Goal: Task Accomplishment & Management: Use online tool/utility

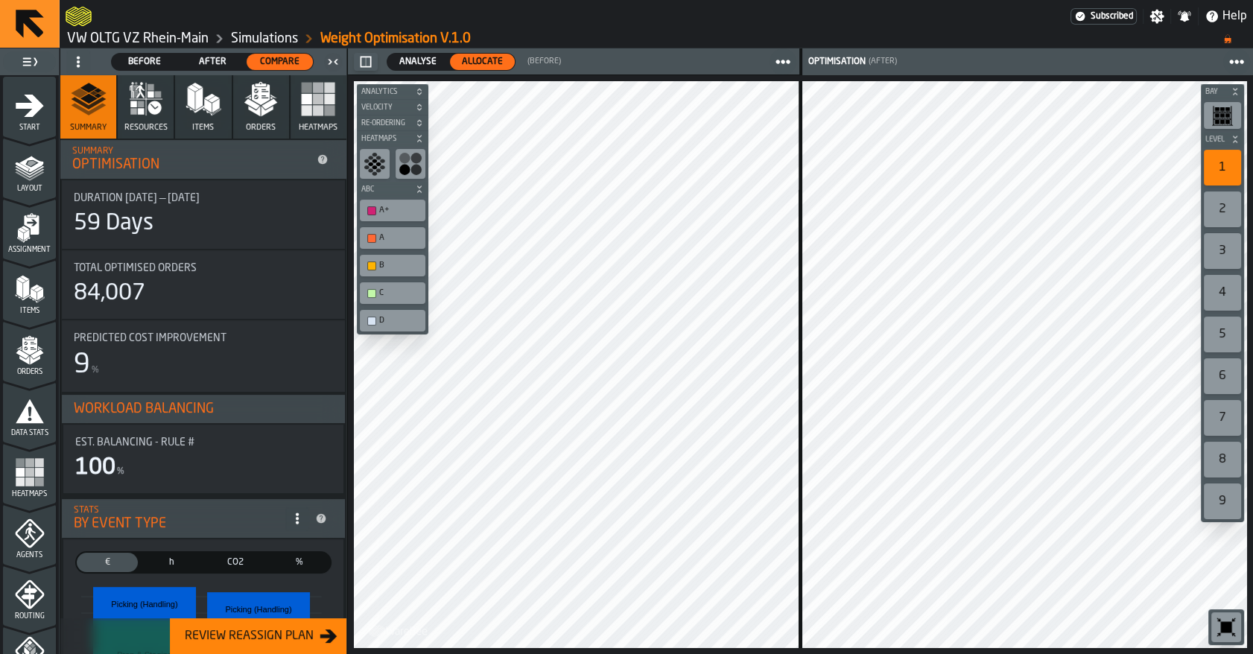
scroll to position [520, 0]
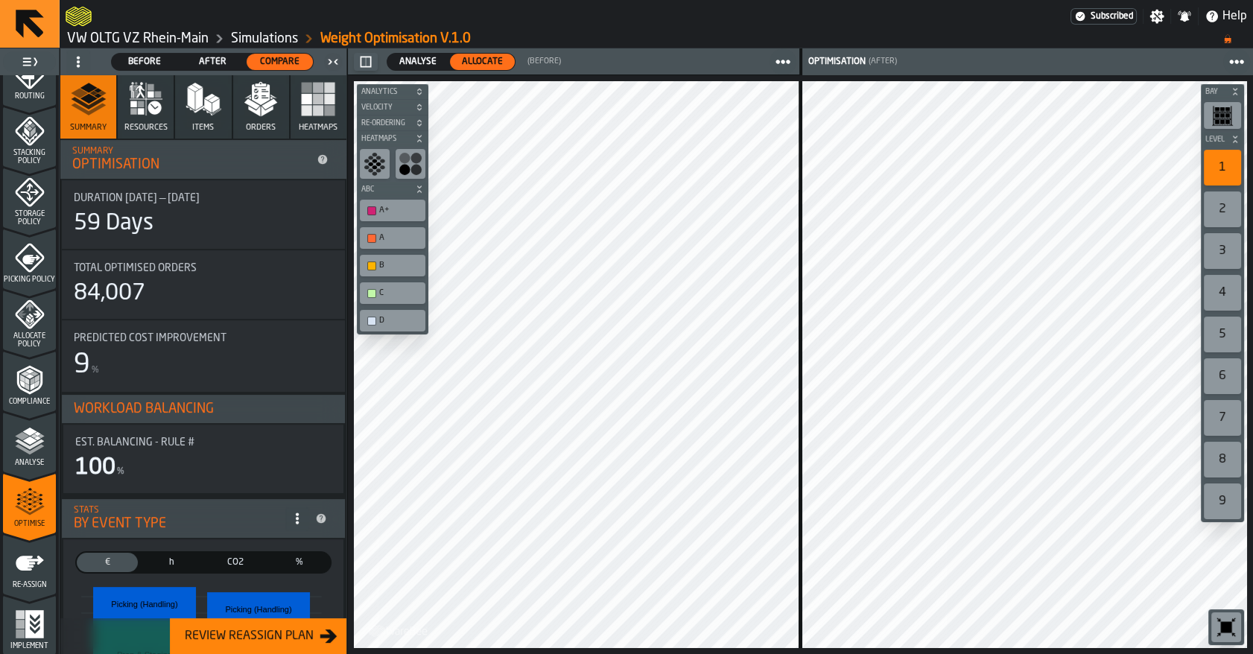
click at [112, 37] on link "VW OLTG VZ Rhein-Main" at bounding box center [138, 39] width 142 height 16
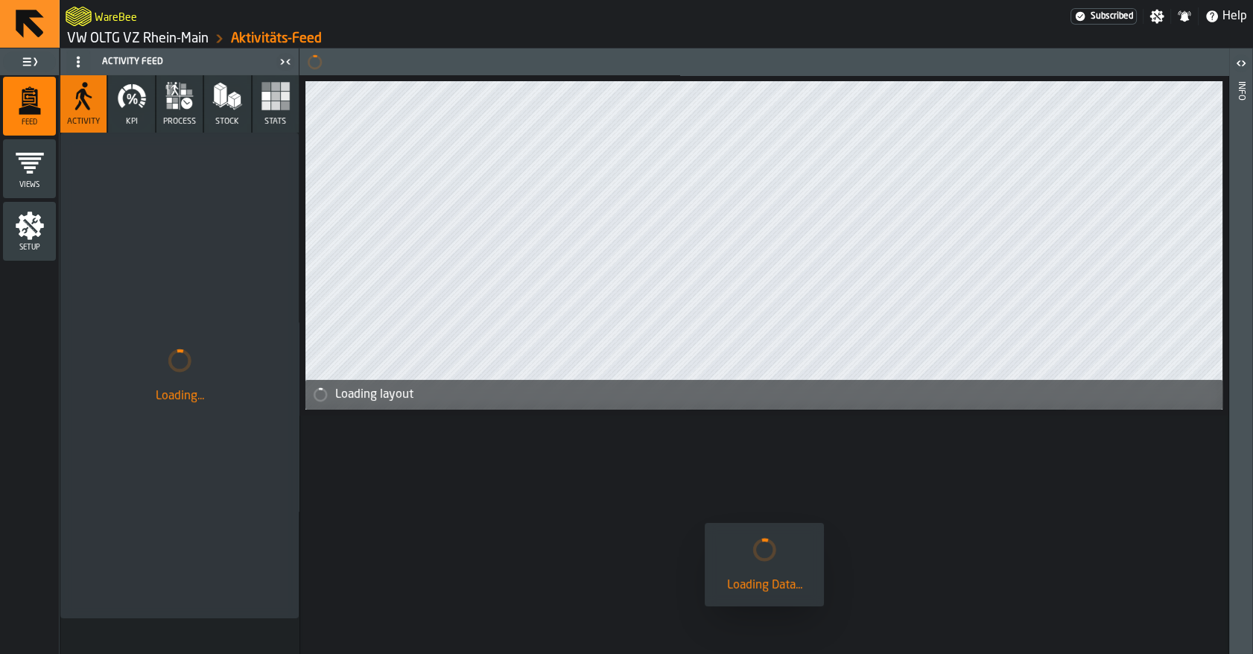
click at [113, 37] on link "VW OLTG VZ Rhein-Main" at bounding box center [138, 39] width 142 height 16
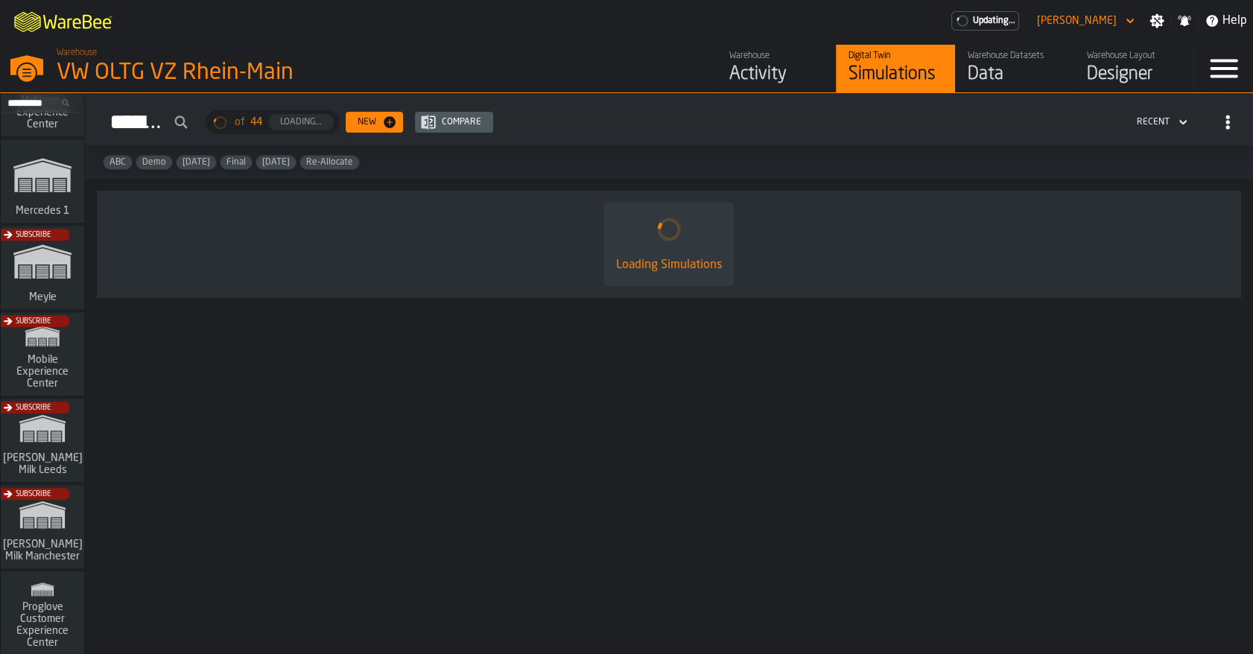
scroll to position [853, 0]
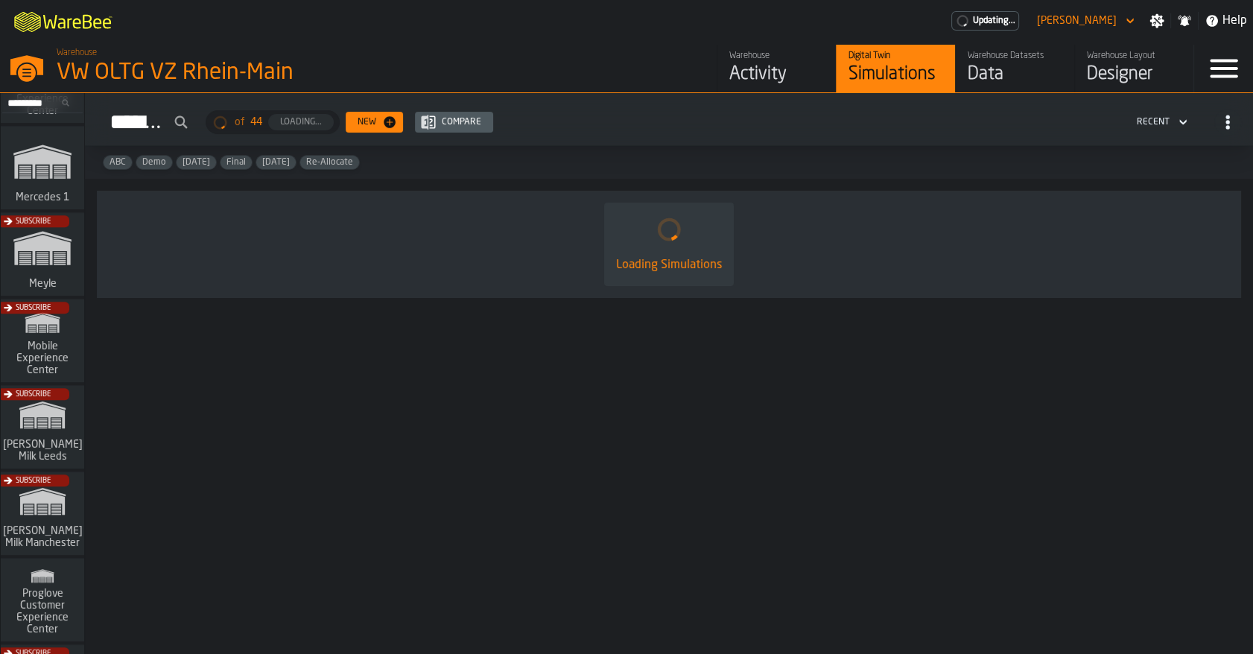
click at [44, 424] on div "Subscribe" at bounding box center [39, 431] width 83 height 86
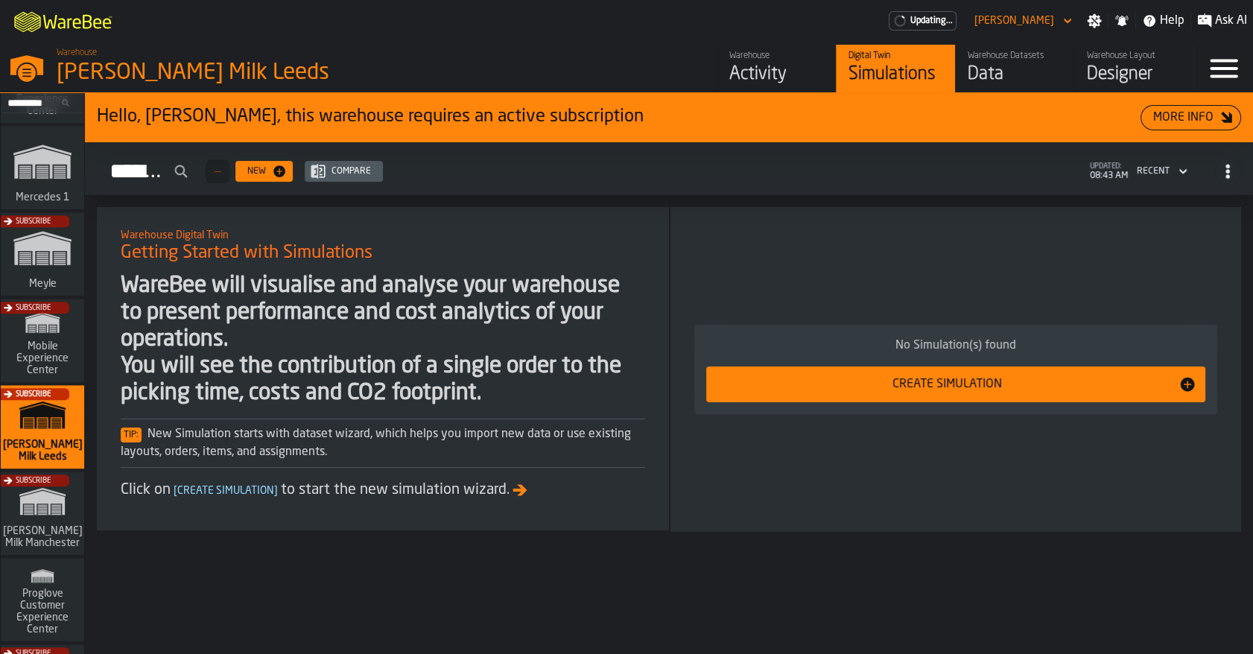
click at [78, 512] on div "Subscribe" at bounding box center [39, 517] width 83 height 86
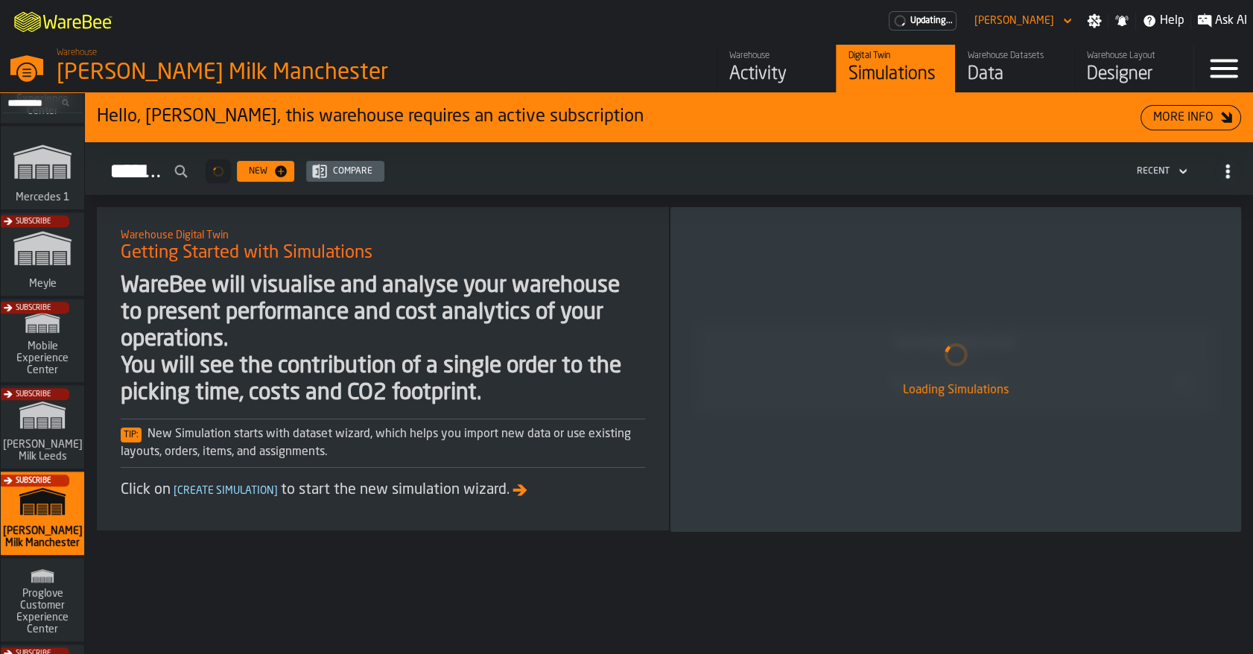
click at [744, 67] on div "Activity" at bounding box center [776, 75] width 95 height 24
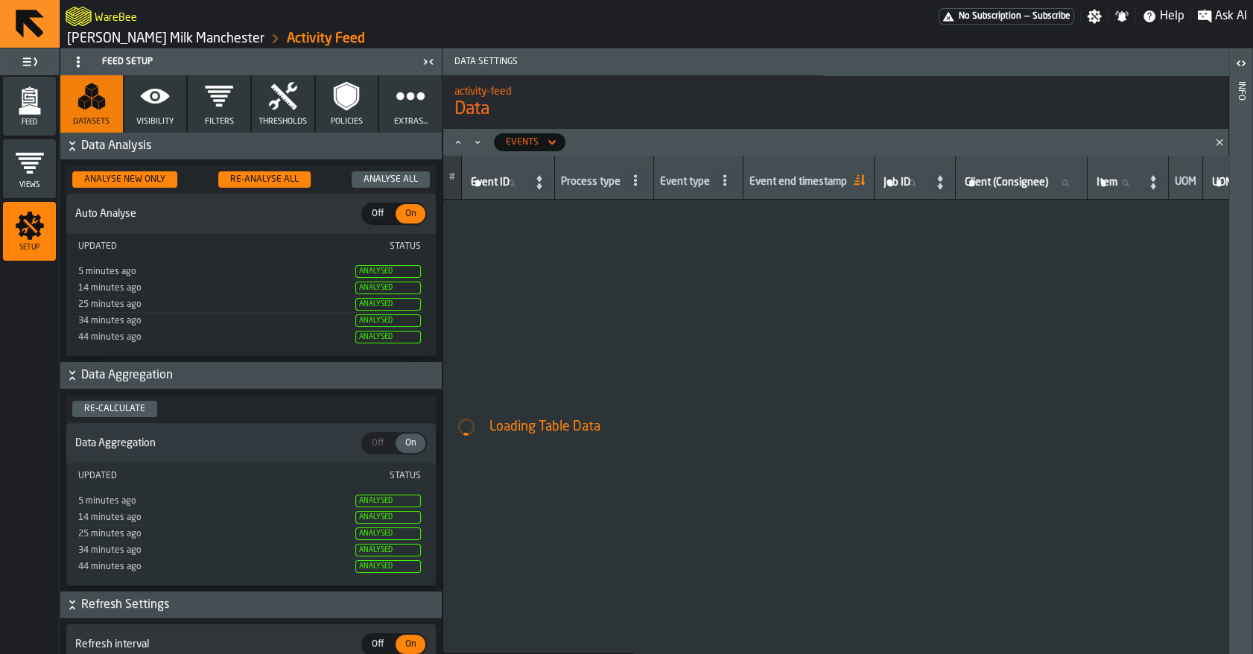
click at [37, 113] on polygon "menu Feed" at bounding box center [30, 110] width 22 height 10
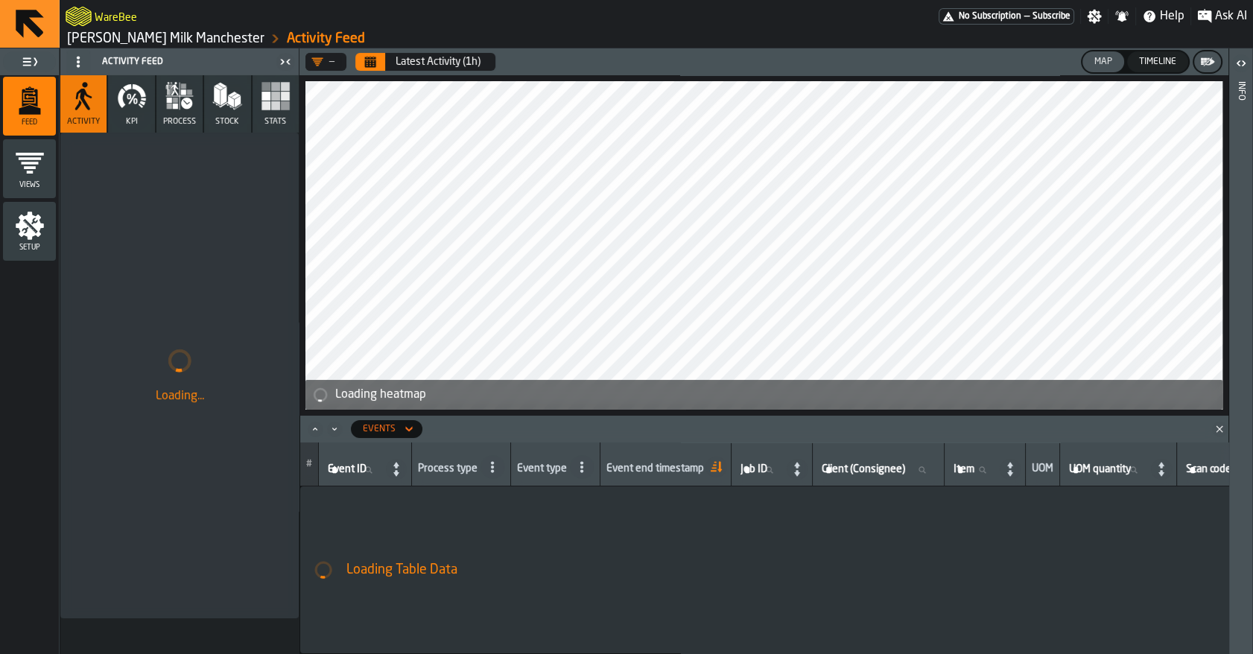
click at [146, 111] on button "KPI" at bounding box center [131, 103] width 46 height 57
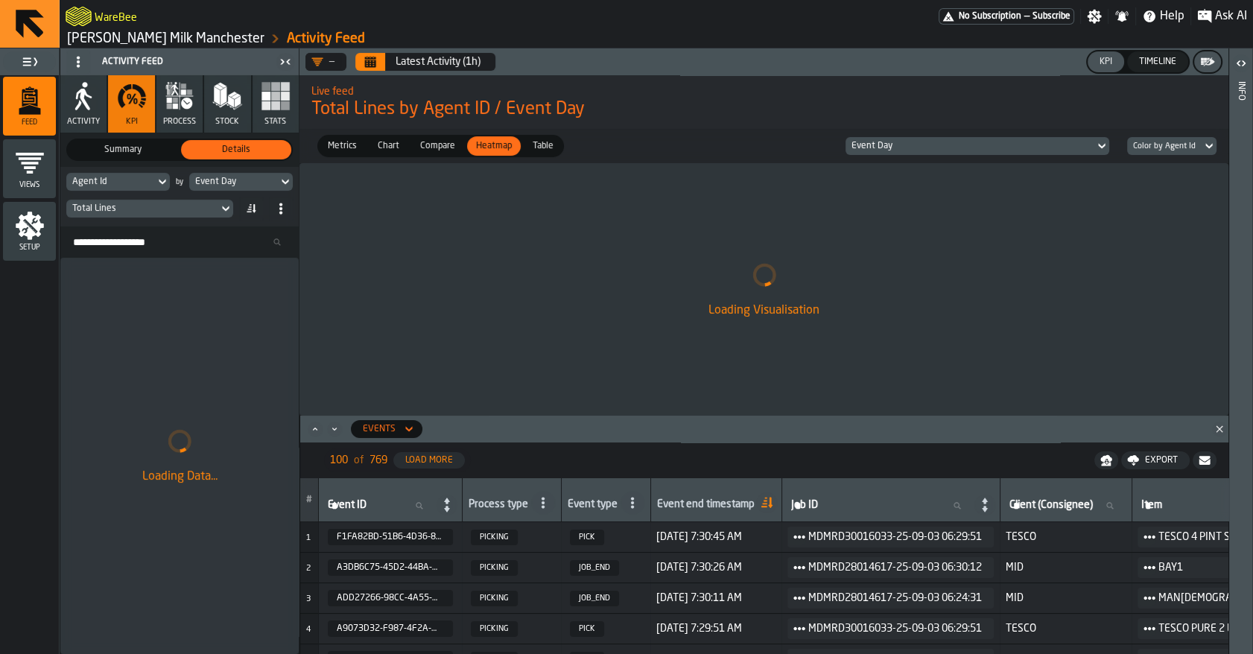
click at [377, 57] on button "Calendar" at bounding box center [370, 62] width 30 height 18
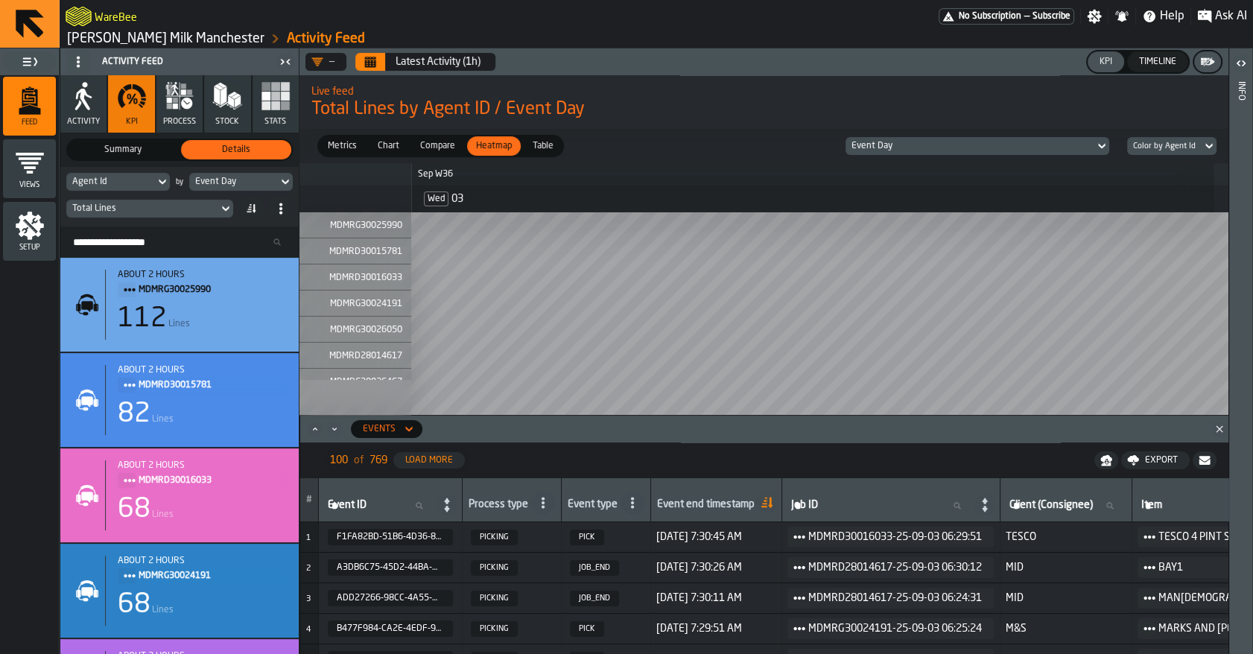
click at [116, 201] on div "Total Lines" at bounding box center [142, 208] width 152 height 16
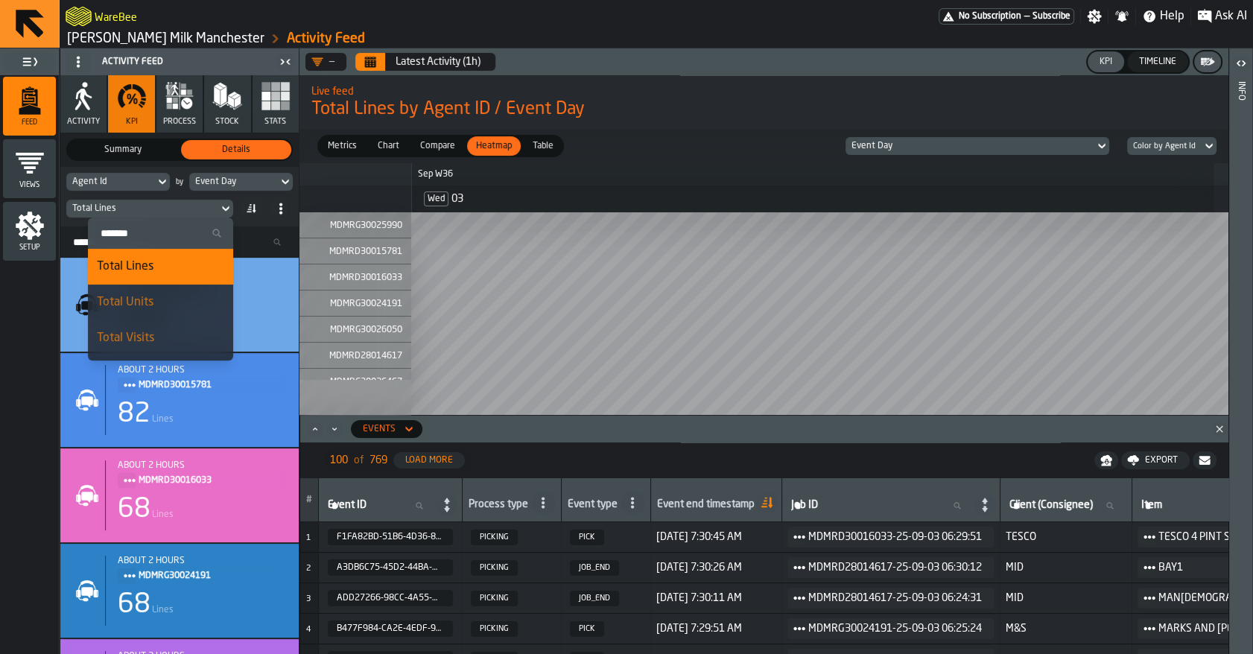
click at [136, 231] on input "Search" at bounding box center [160, 232] width 133 height 19
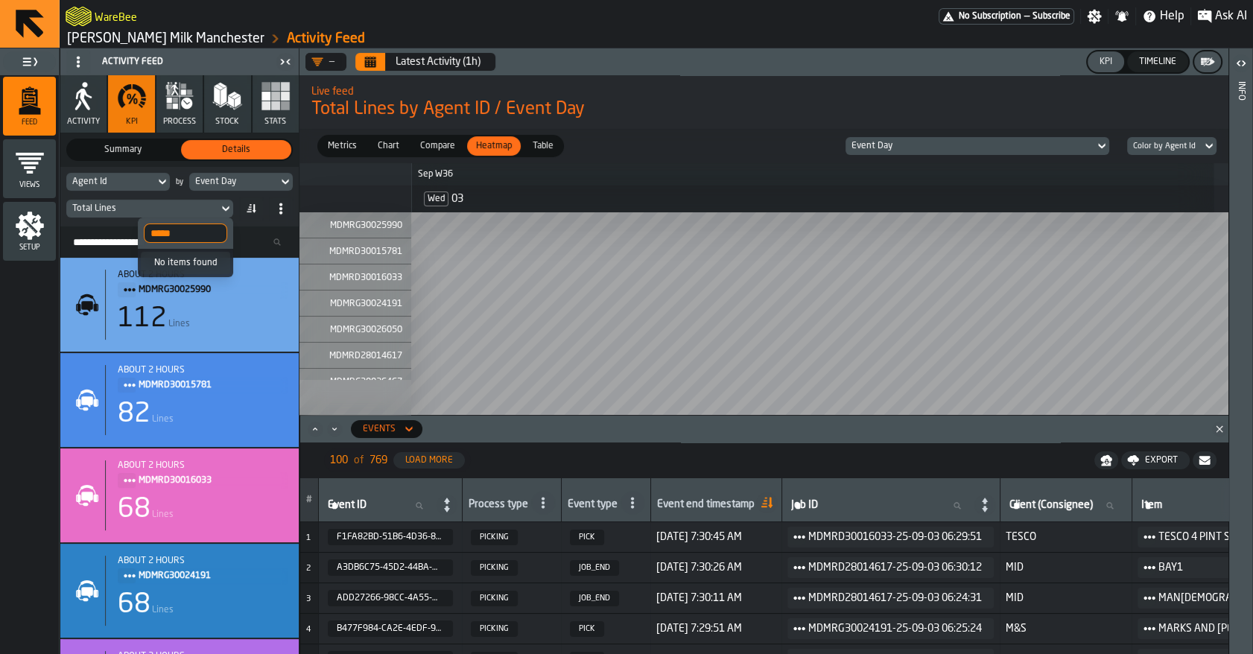
type input "*****"
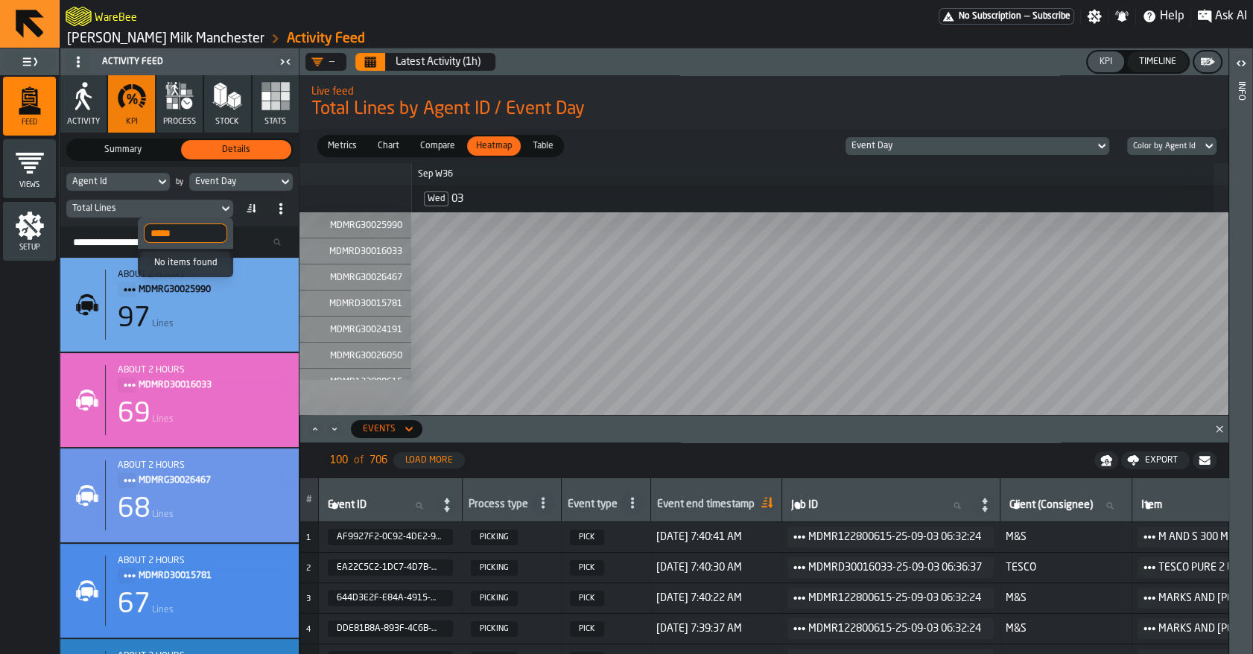
click at [153, 39] on link "[PERSON_NAME] Milk Manchester" at bounding box center [165, 39] width 197 height 16
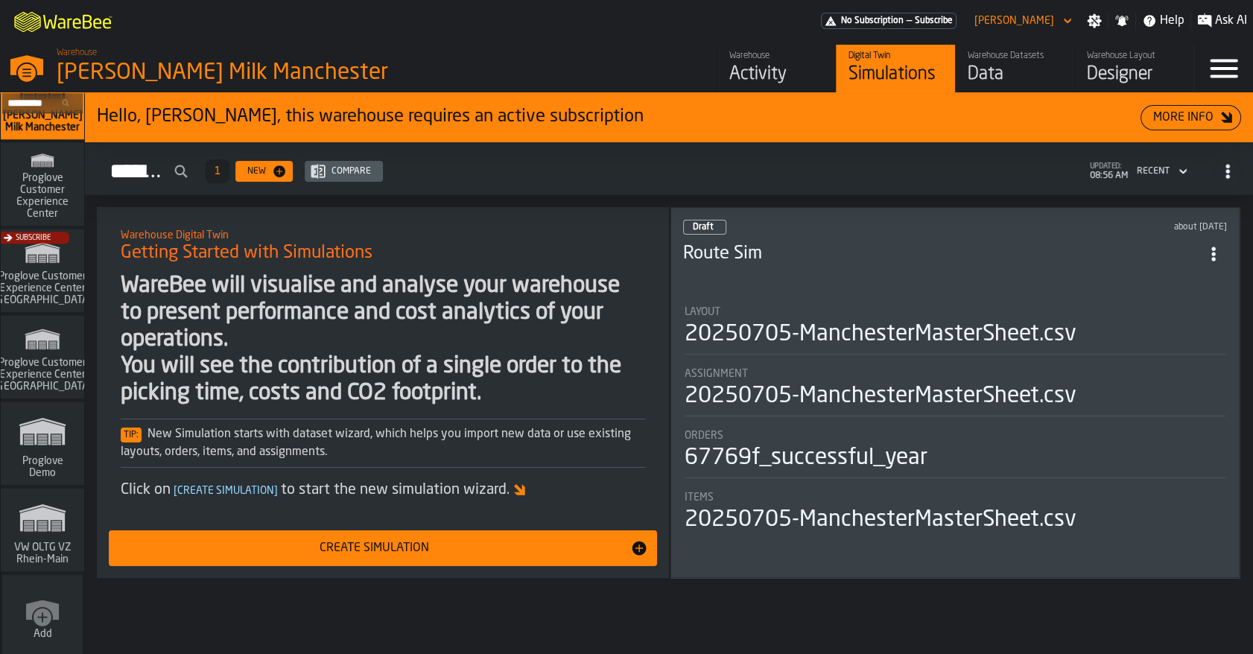
scroll to position [1276, 0]
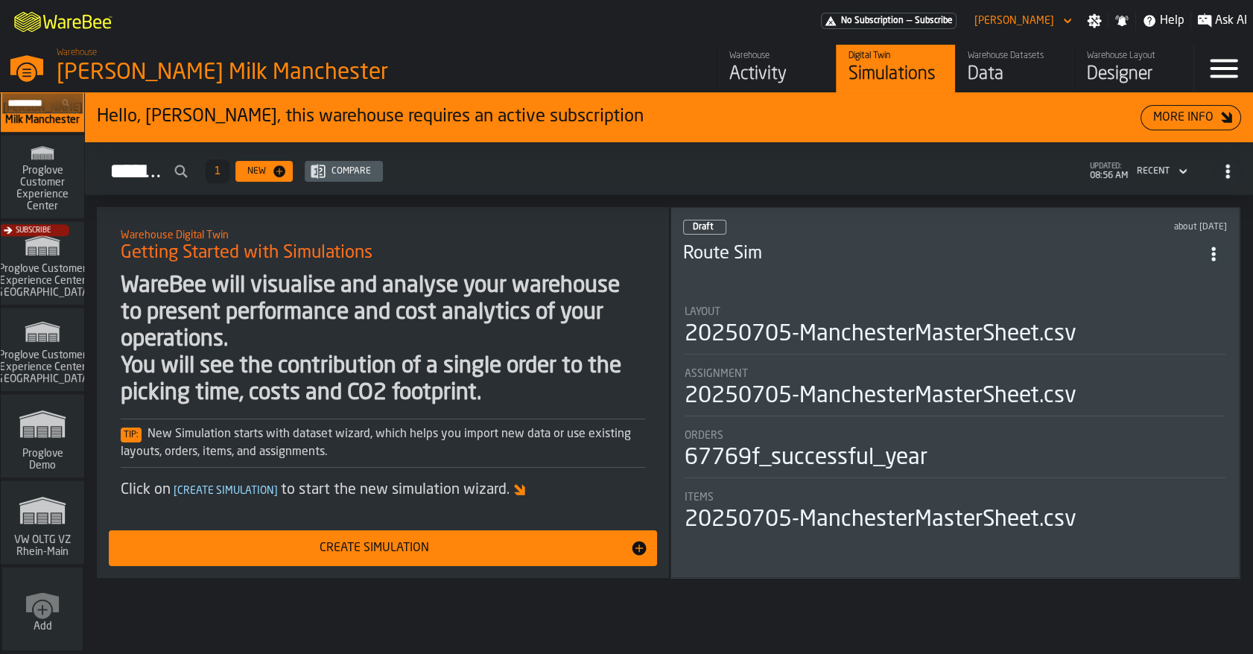
click at [39, 504] on polygon "link-to-/wh/i/44979e6c-6f66-405e-9874-c1e29f02a54a/simulations" at bounding box center [42, 512] width 45 height 25
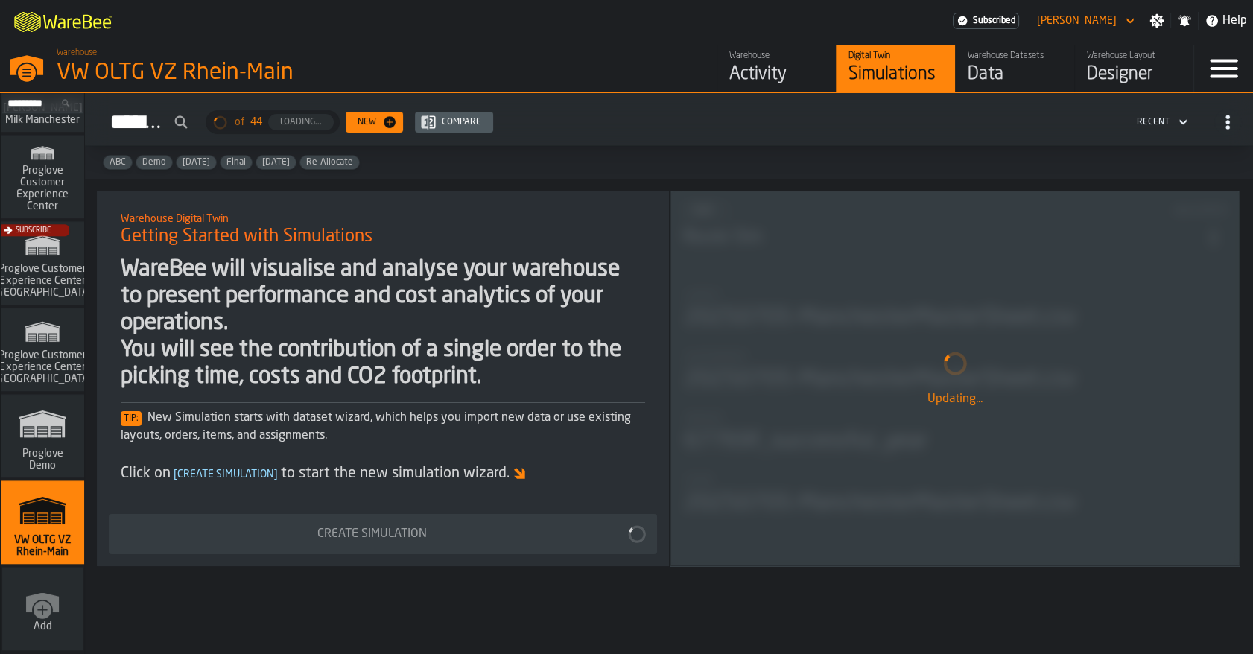
click at [772, 60] on div "Warehouse" at bounding box center [776, 56] width 95 height 10
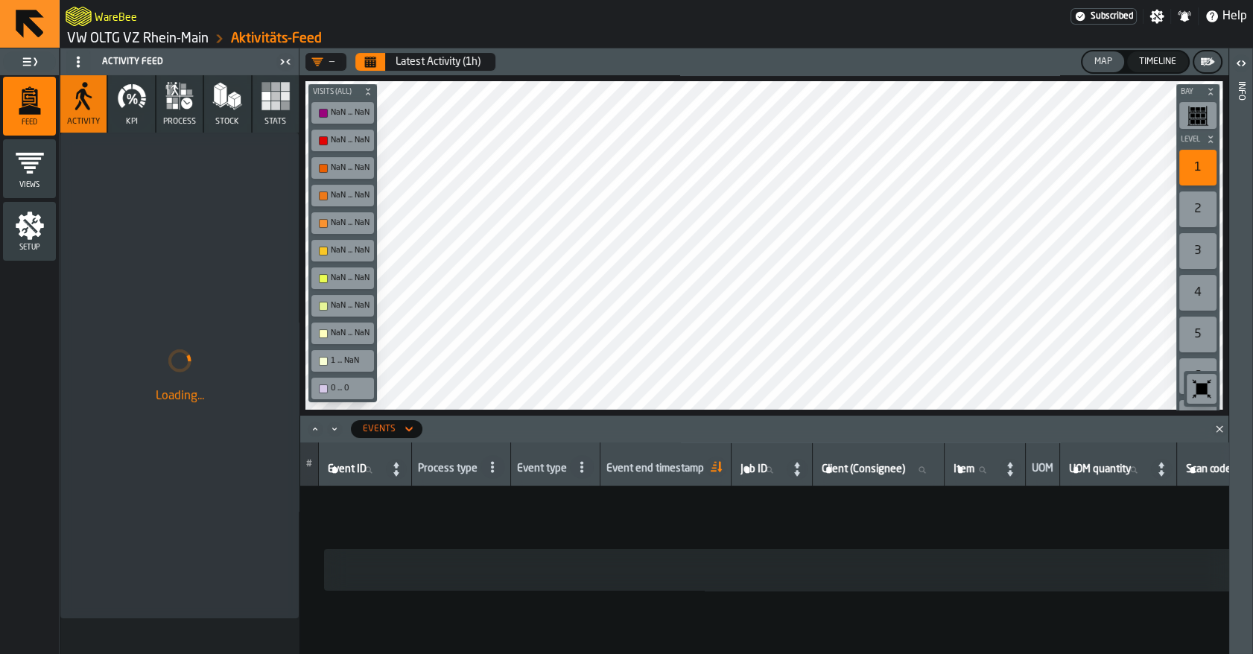
click at [31, 242] on div "Setup" at bounding box center [29, 231] width 53 height 41
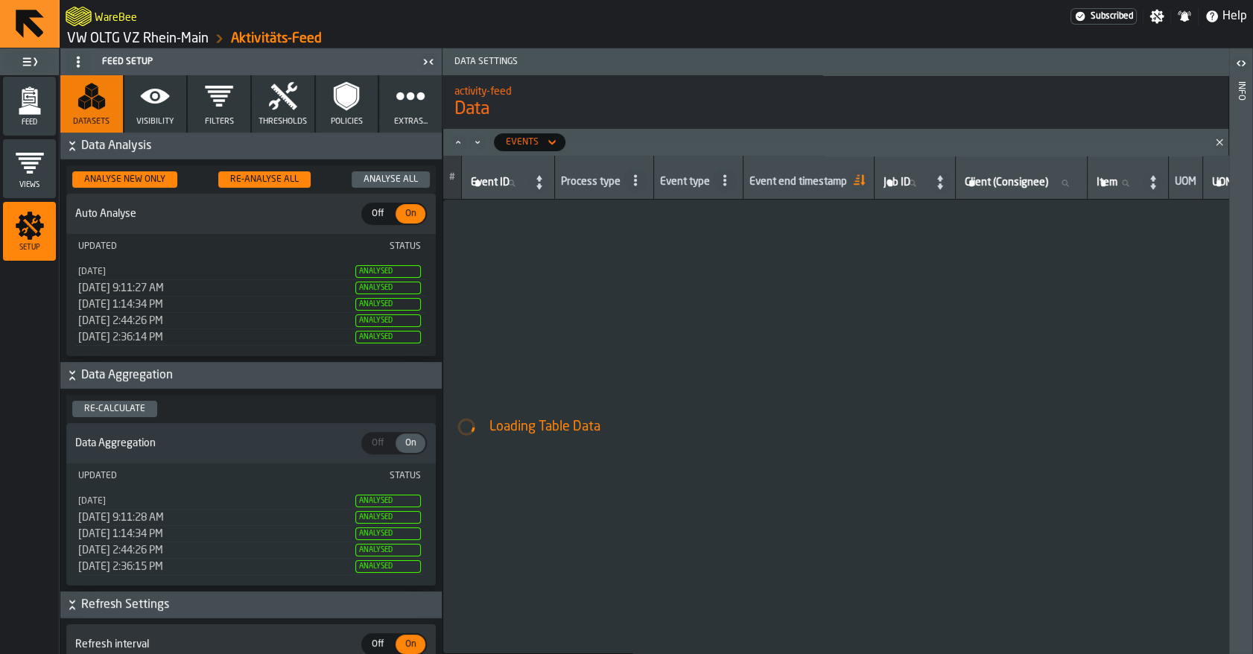
click at [171, 112] on button "Visibility" at bounding box center [155, 103] width 63 height 57
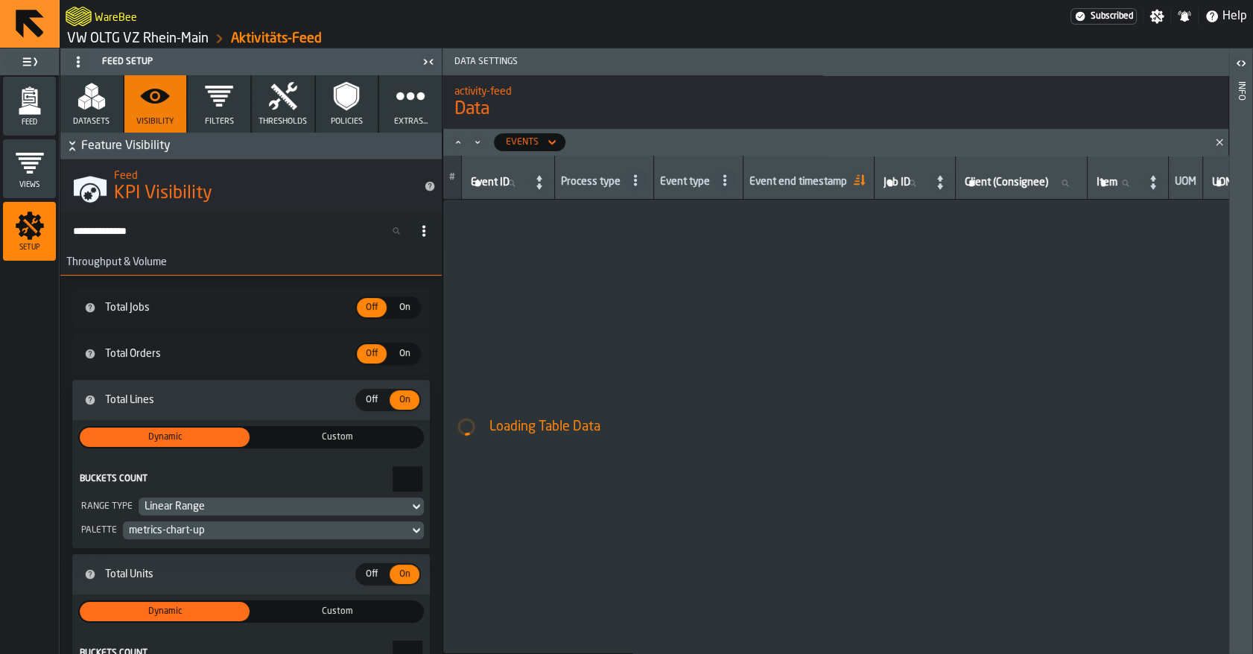
click at [205, 110] on icon "button" at bounding box center [219, 96] width 30 height 30
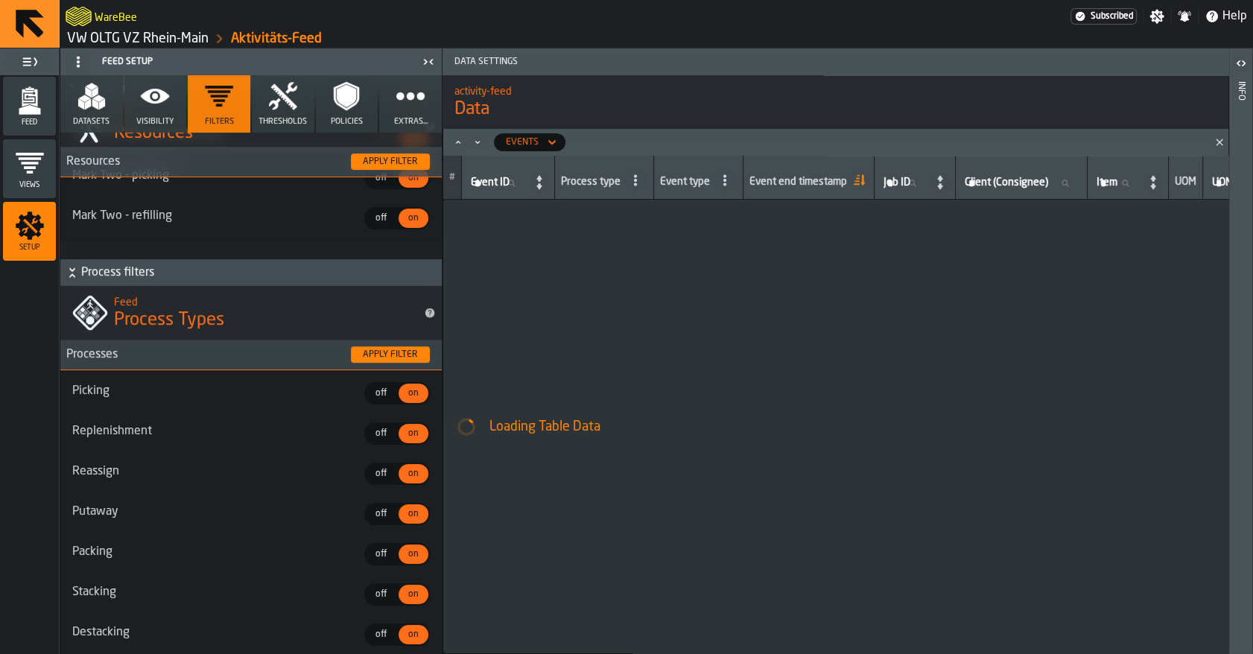
scroll to position [335, 0]
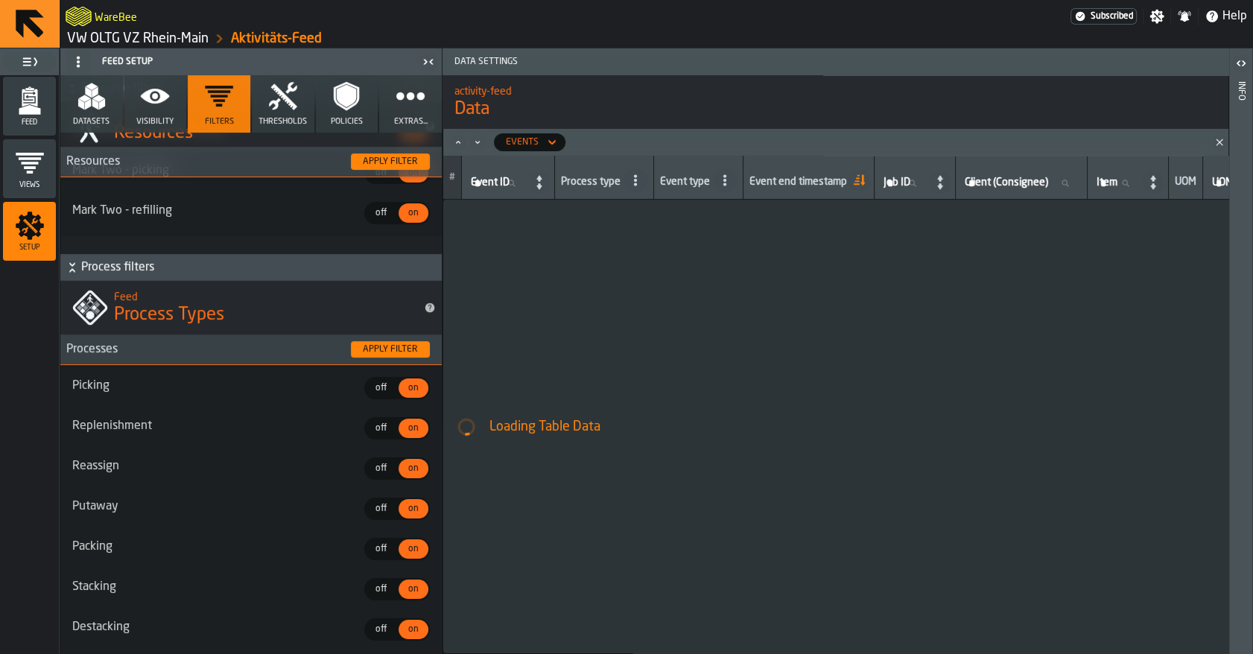
click at [156, 105] on icon "button" at bounding box center [155, 96] width 30 height 30
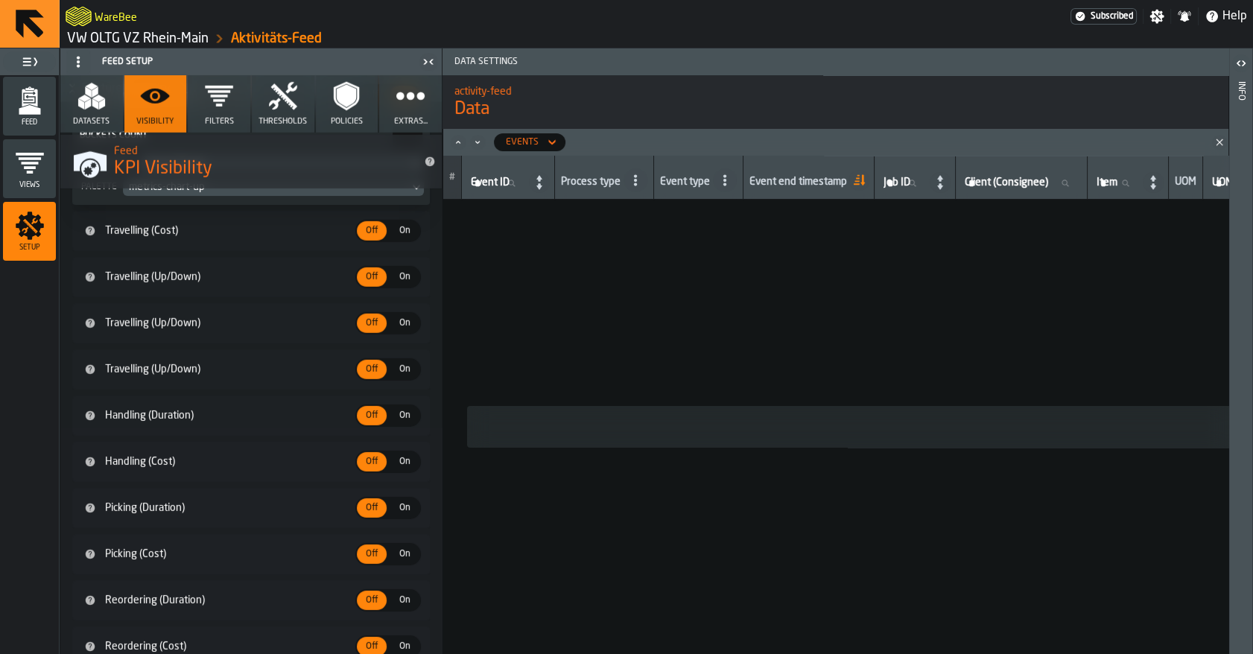
scroll to position [5697, 0]
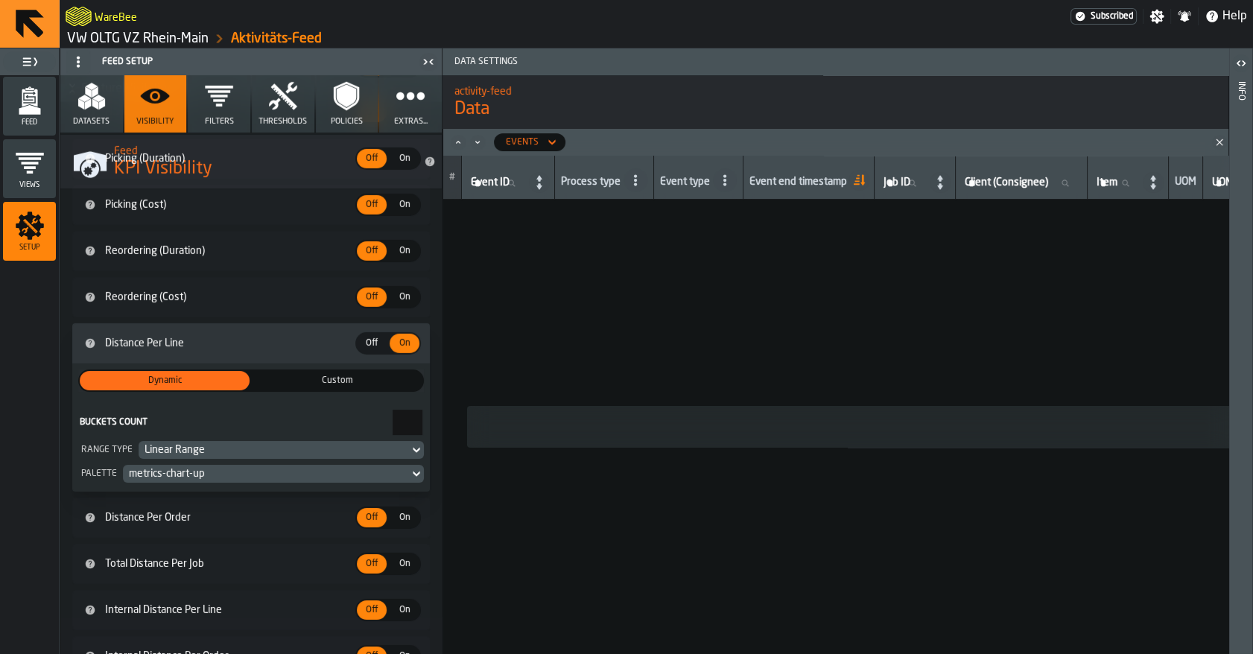
click at [80, 39] on link "VW OLTG VZ Rhein-Main" at bounding box center [138, 39] width 142 height 16
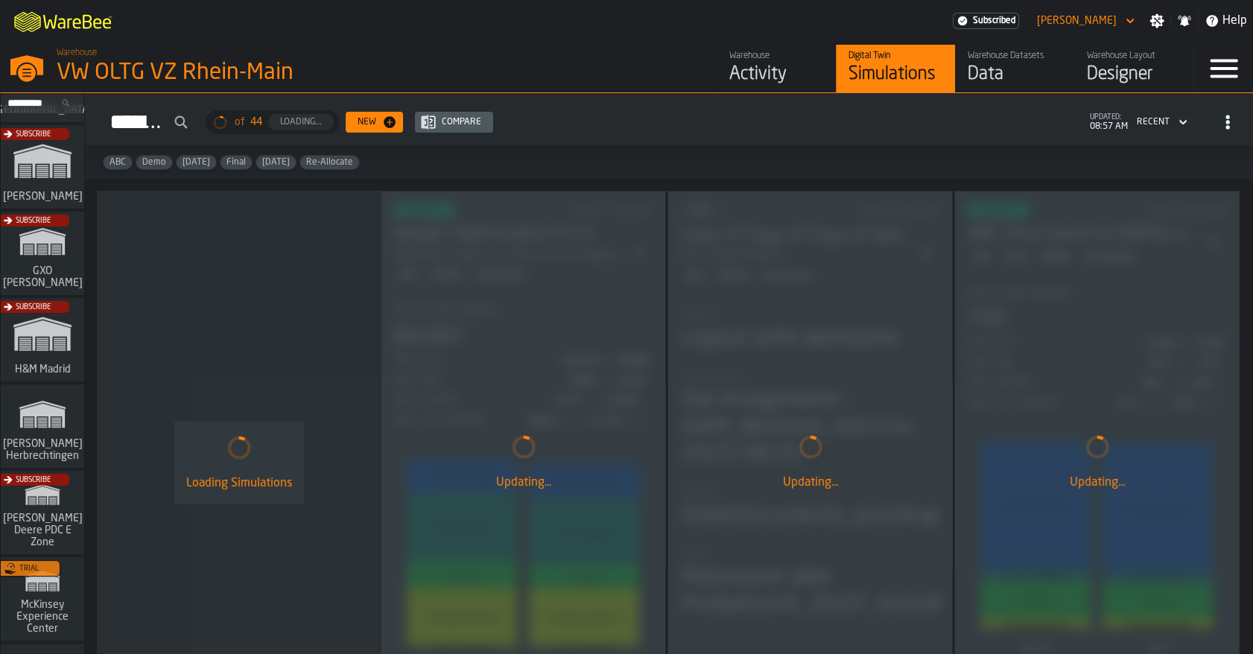
scroll to position [365, 0]
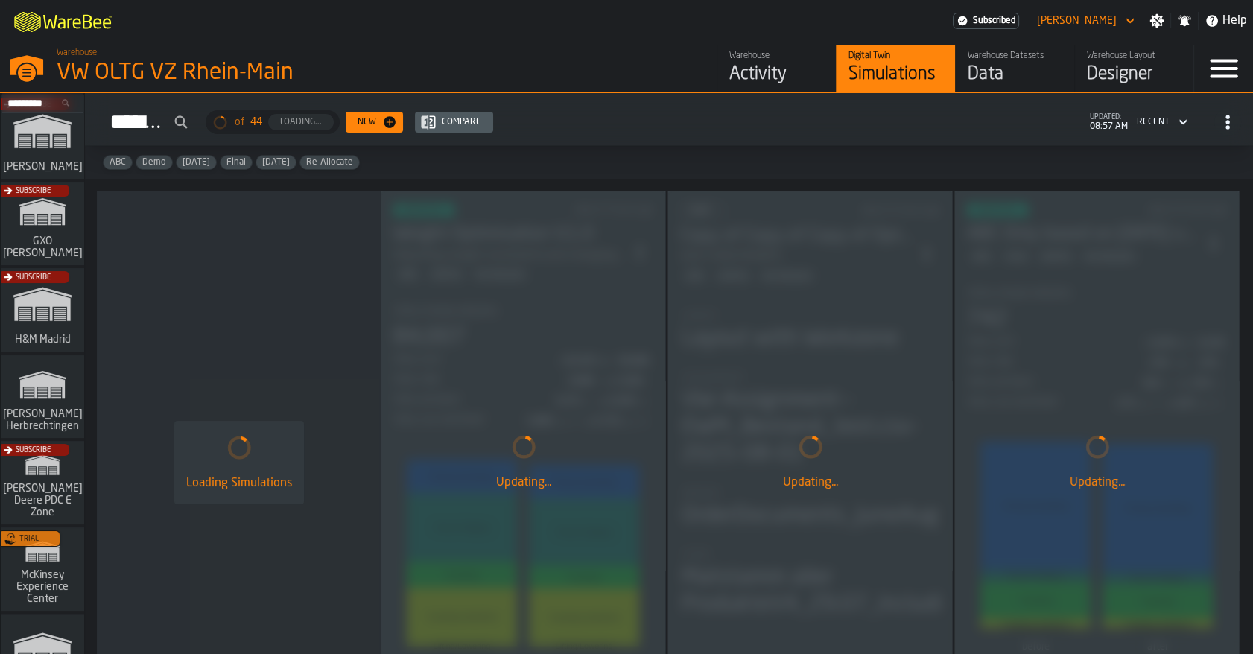
click at [38, 466] on div "Subscribe" at bounding box center [39, 487] width 83 height 86
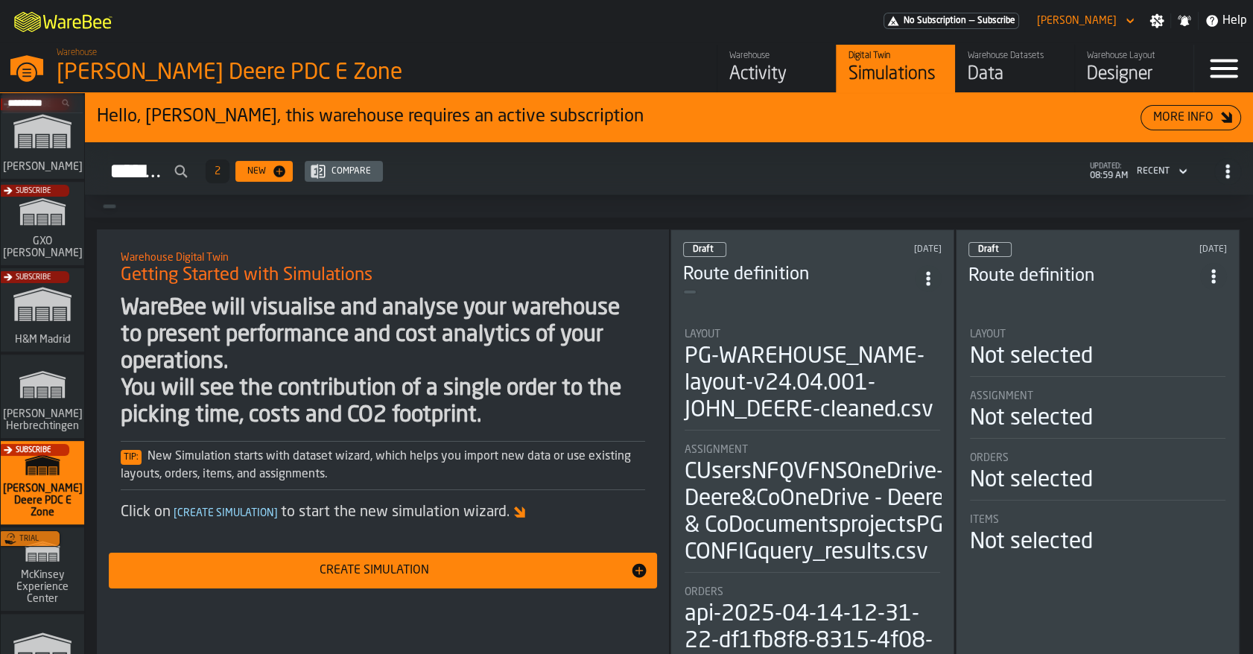
click at [786, 51] on div "Warehouse" at bounding box center [776, 56] width 95 height 10
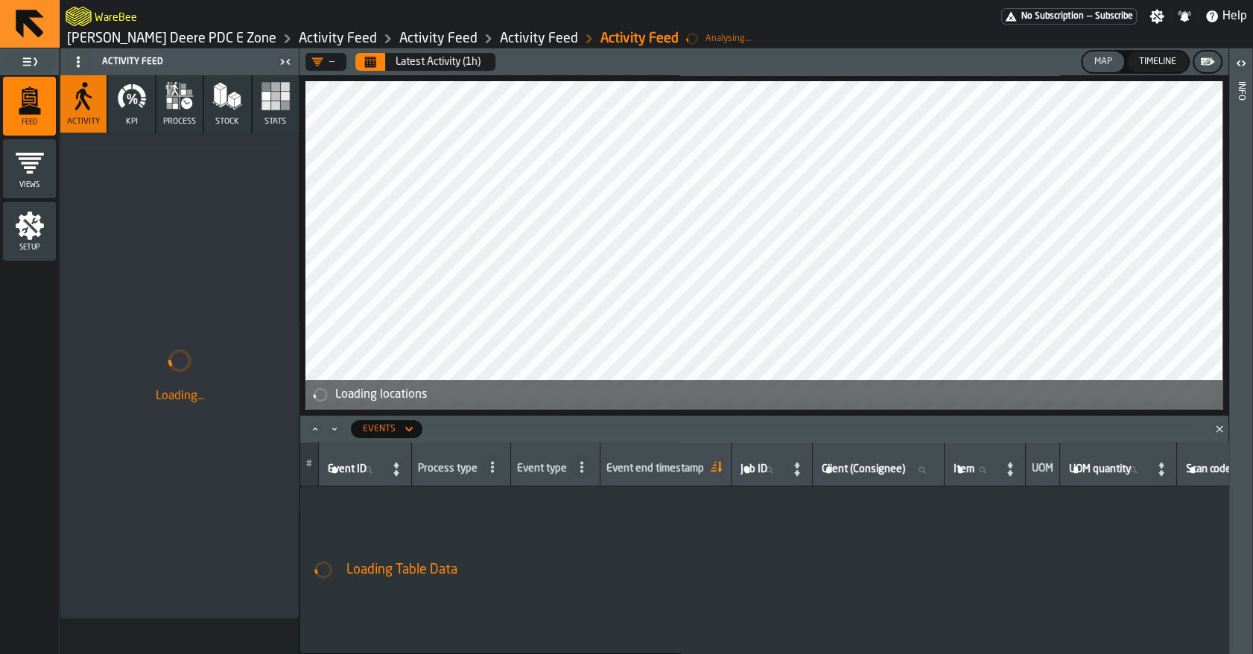
click at [1217, 425] on icon "Close" at bounding box center [1219, 429] width 15 height 15
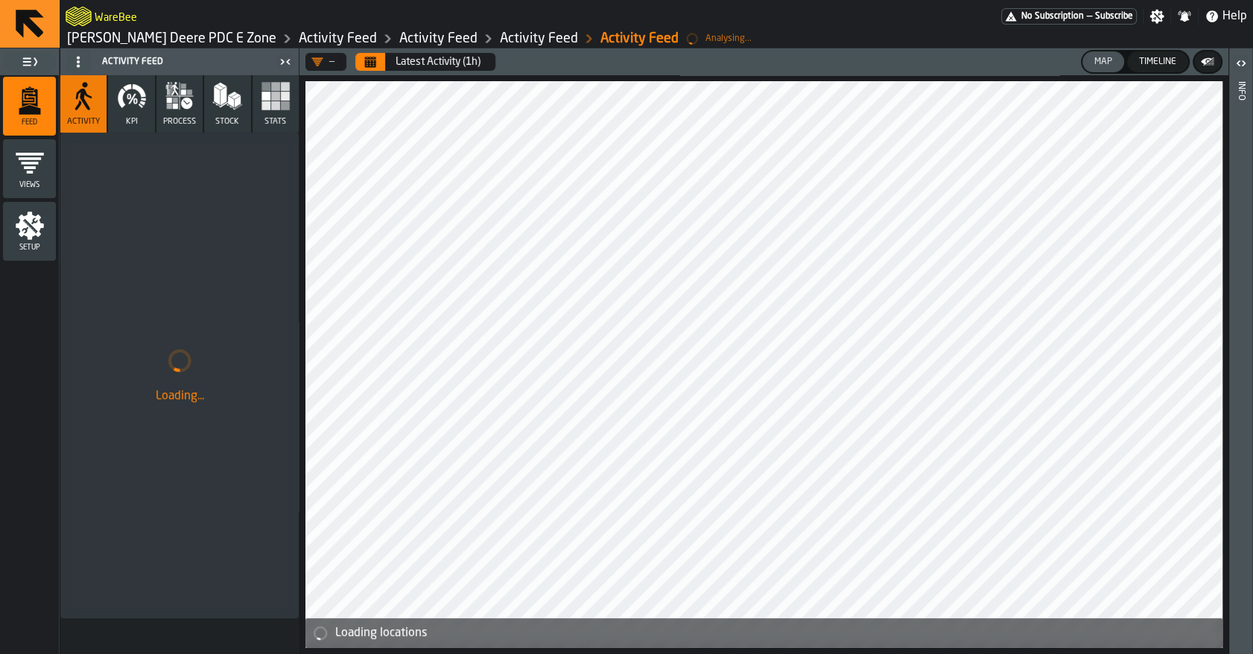
click at [263, 118] on button "Stats" at bounding box center [275, 103] width 46 height 57
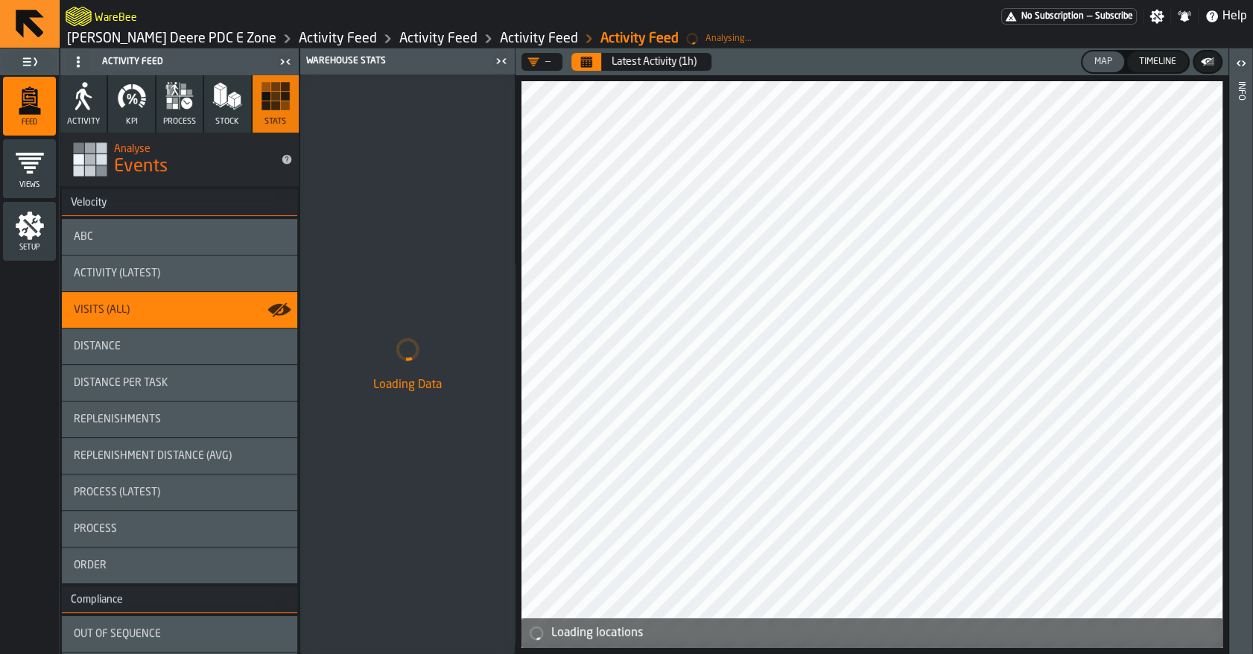
click at [124, 106] on icon "button" at bounding box center [132, 96] width 30 height 30
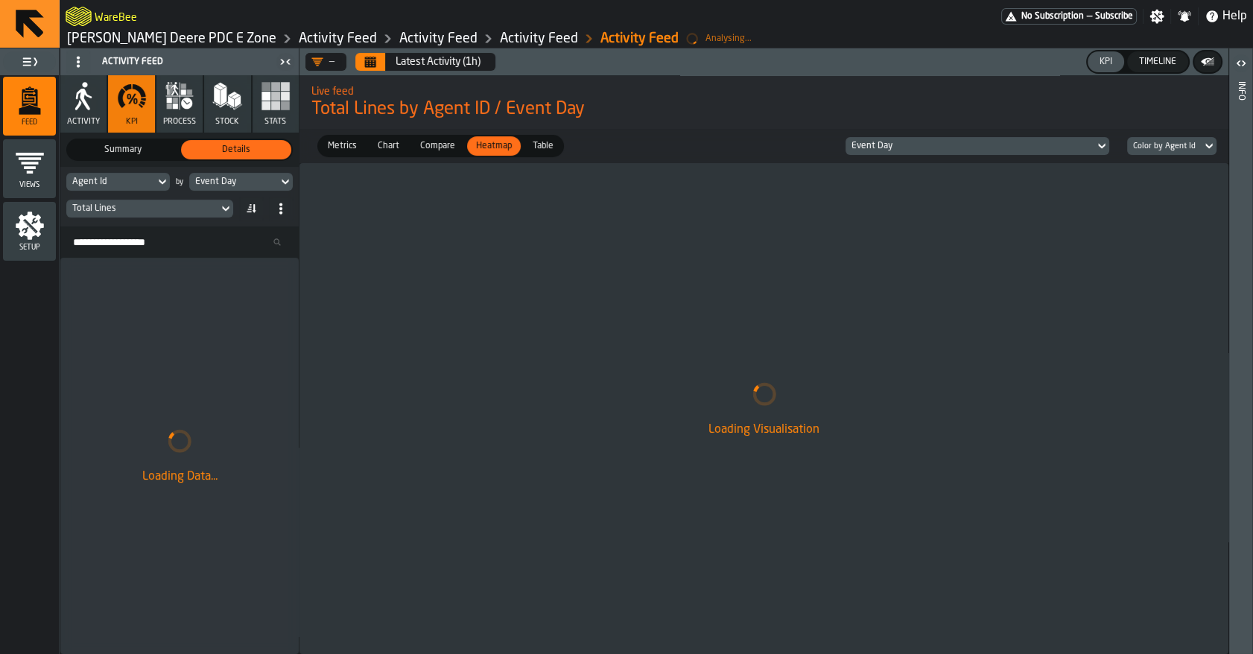
click at [209, 178] on div "Event Day" at bounding box center [233, 182] width 77 height 10
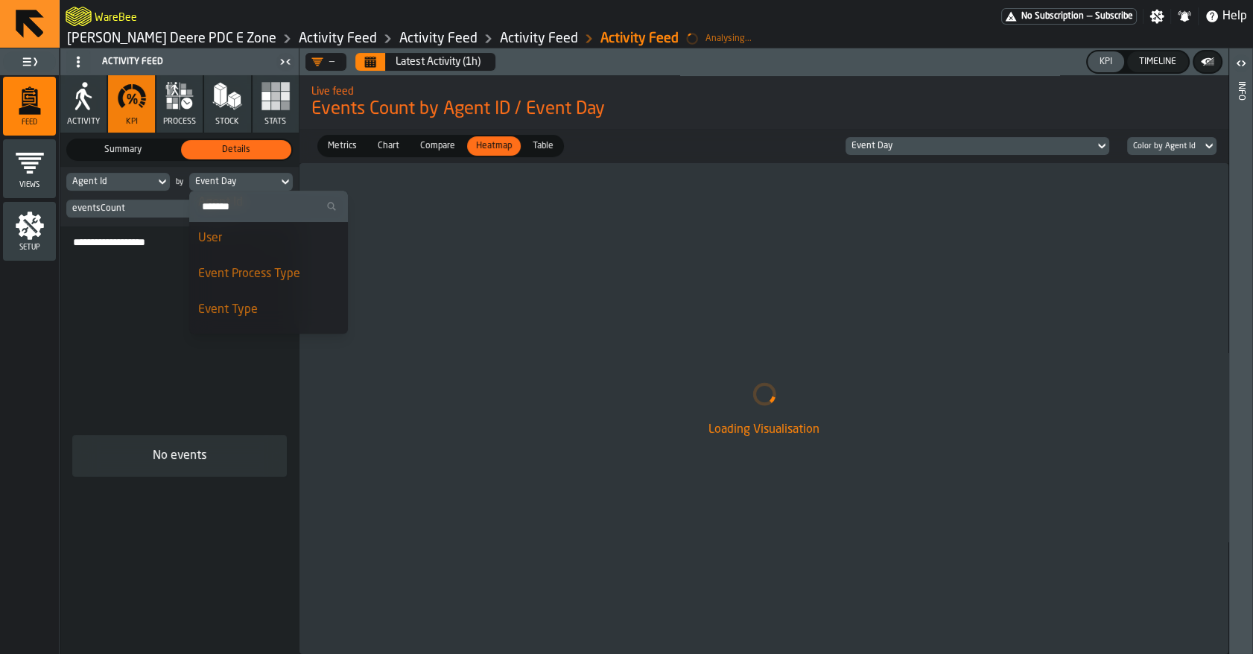
scroll to position [182, 0]
click at [241, 297] on li "Event Type" at bounding box center [268, 308] width 159 height 36
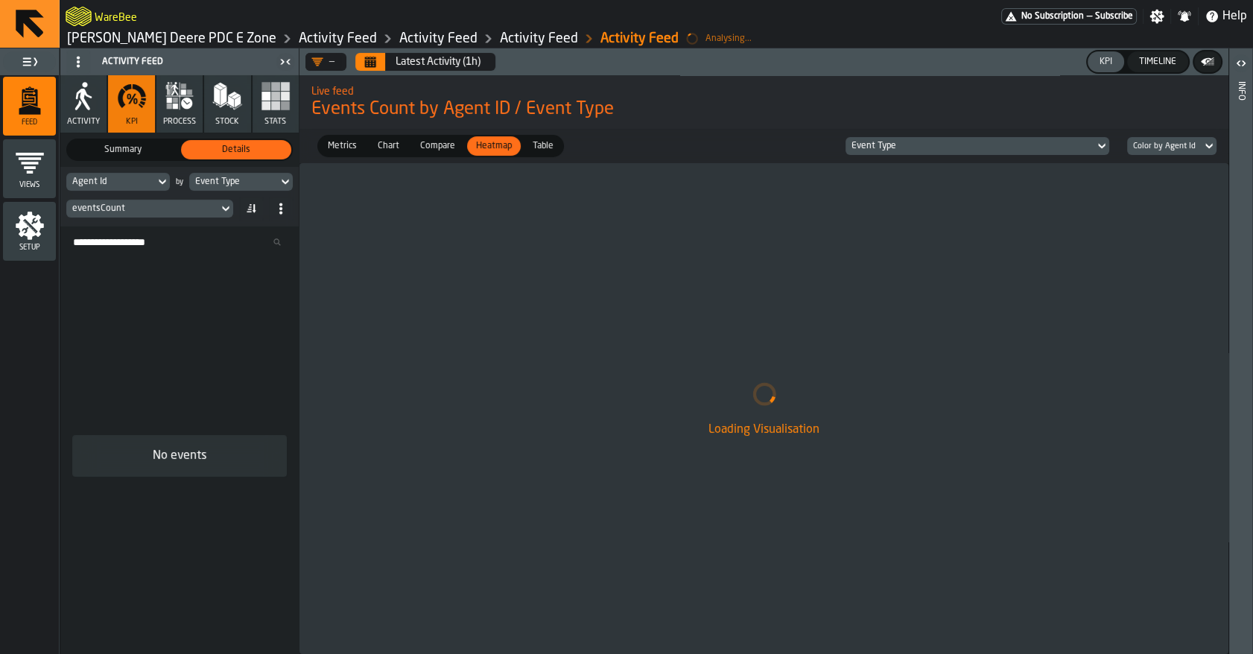
click at [373, 57] on icon "Calendar" at bounding box center [370, 58] width 11 height 2
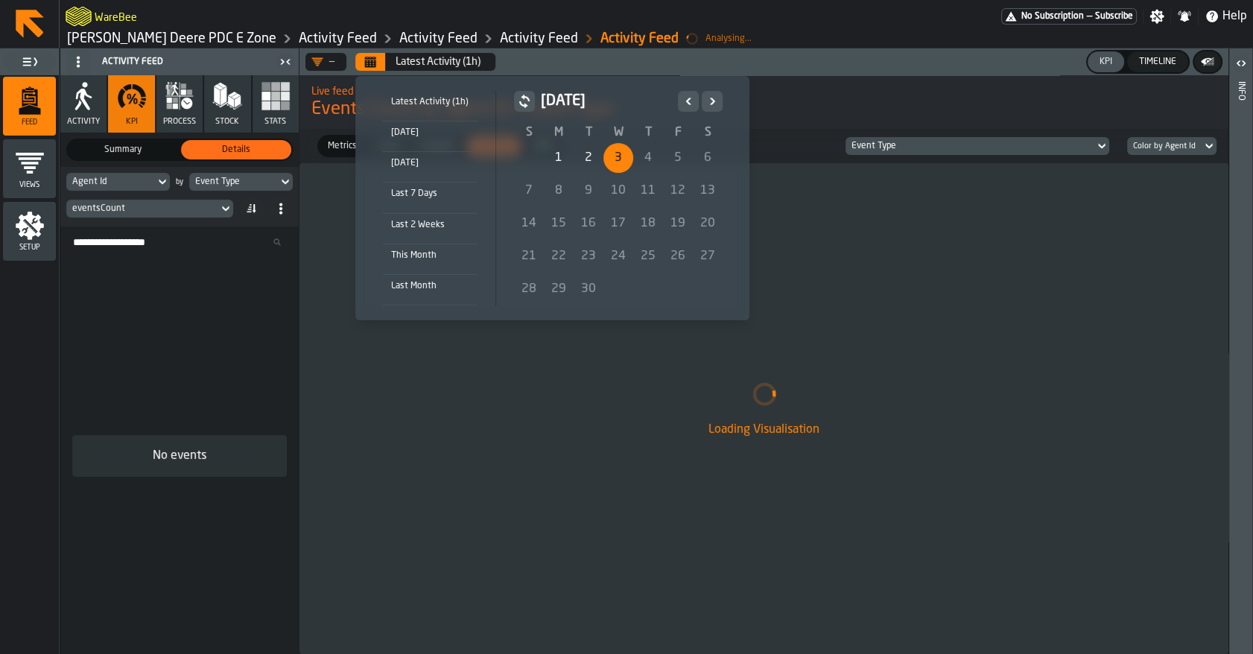
click at [690, 102] on icon "Previous" at bounding box center [688, 101] width 15 height 18
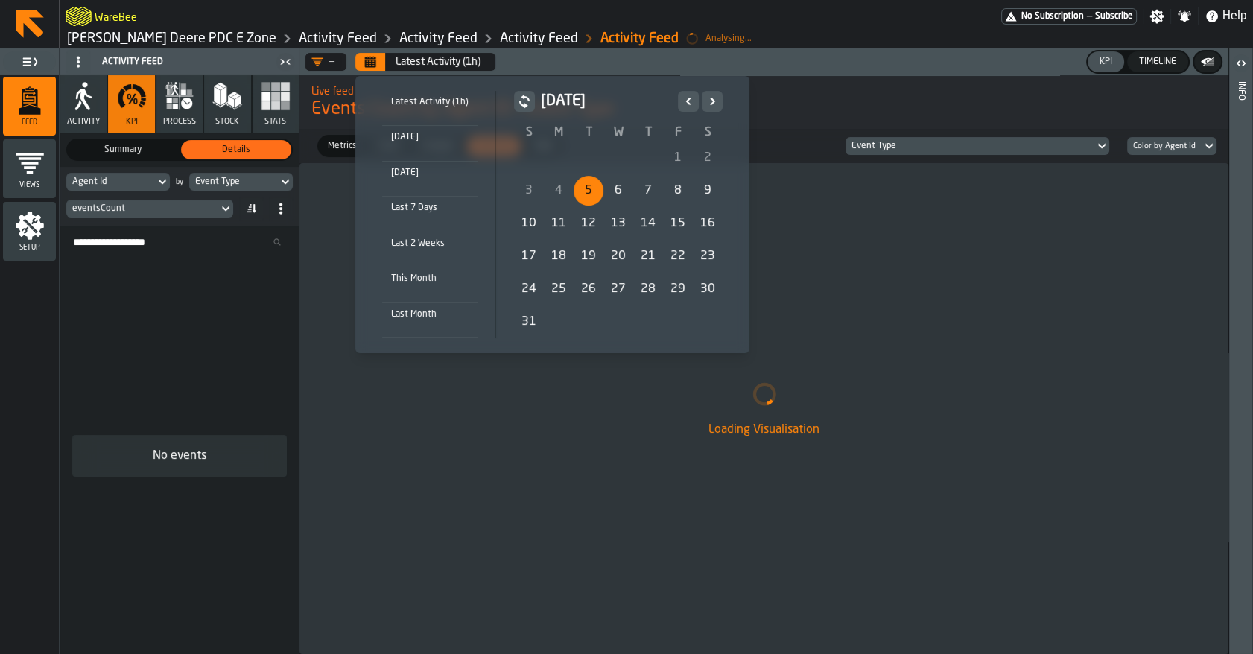
click at [592, 185] on div "5" at bounding box center [588, 191] width 30 height 30
click at [708, 104] on icon "Next" at bounding box center [712, 101] width 15 height 18
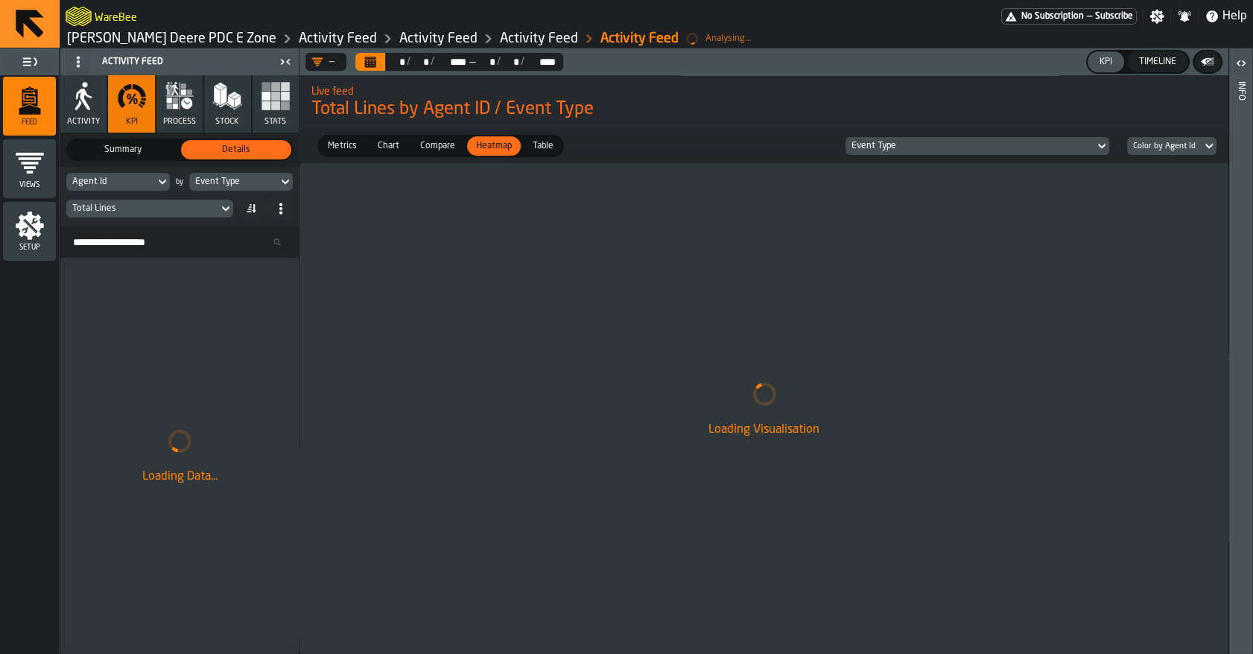
click at [217, 186] on div "Event Type" at bounding box center [233, 182] width 77 height 10
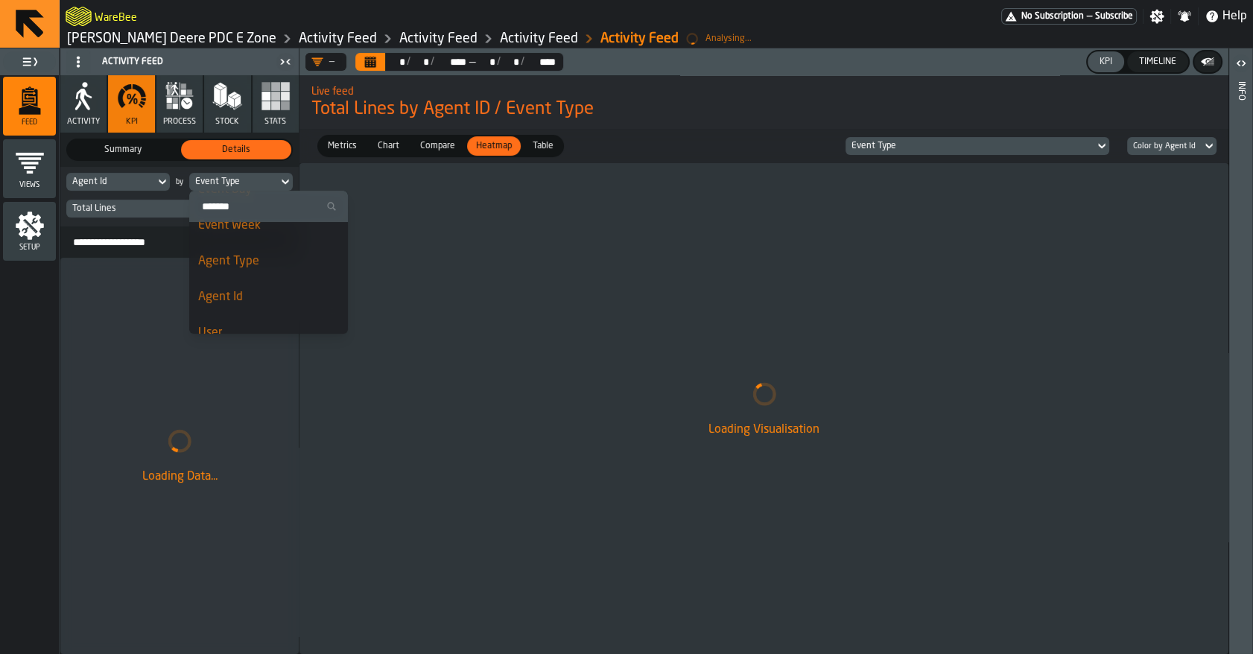
scroll to position [51, 0]
click at [248, 293] on span "Agent Type" at bounding box center [228, 296] width 61 height 12
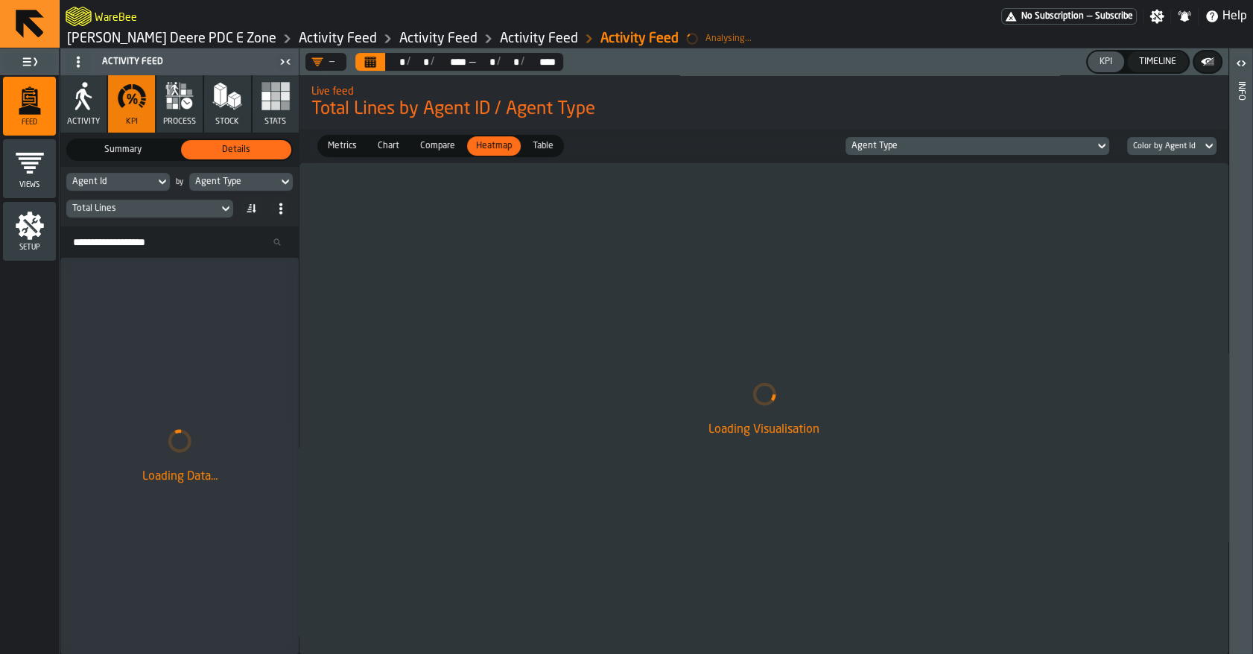
click at [150, 216] on div "Total Lines" at bounding box center [142, 208] width 152 height 16
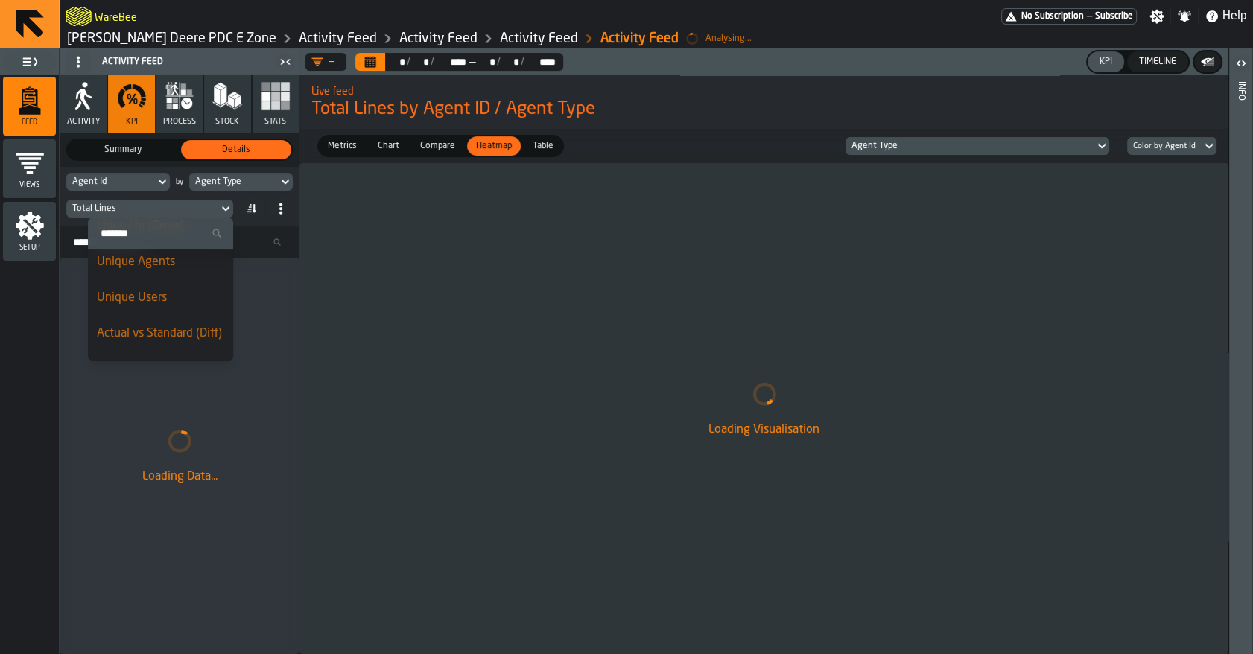
scroll to position [384, 0]
click at [350, 311] on div "Loading Visualisation" at bounding box center [763, 408] width 929 height 491
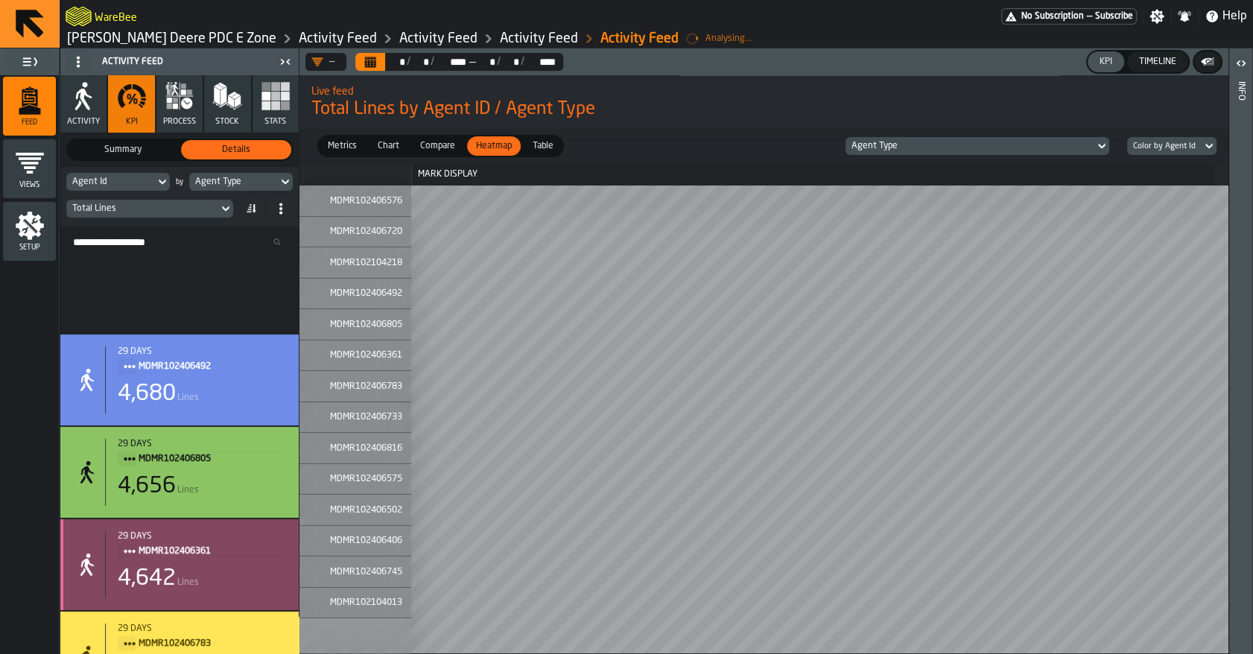
scroll to position [0, 0]
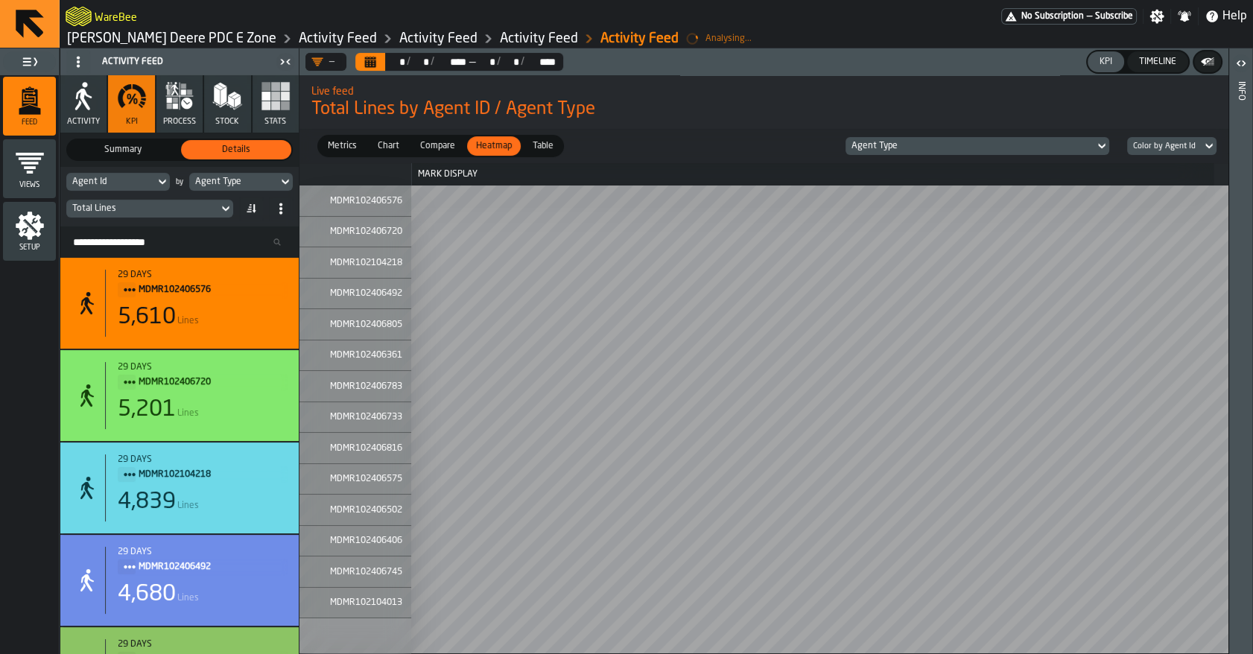
click at [238, 182] on div "Agent Type" at bounding box center [233, 182] width 77 height 10
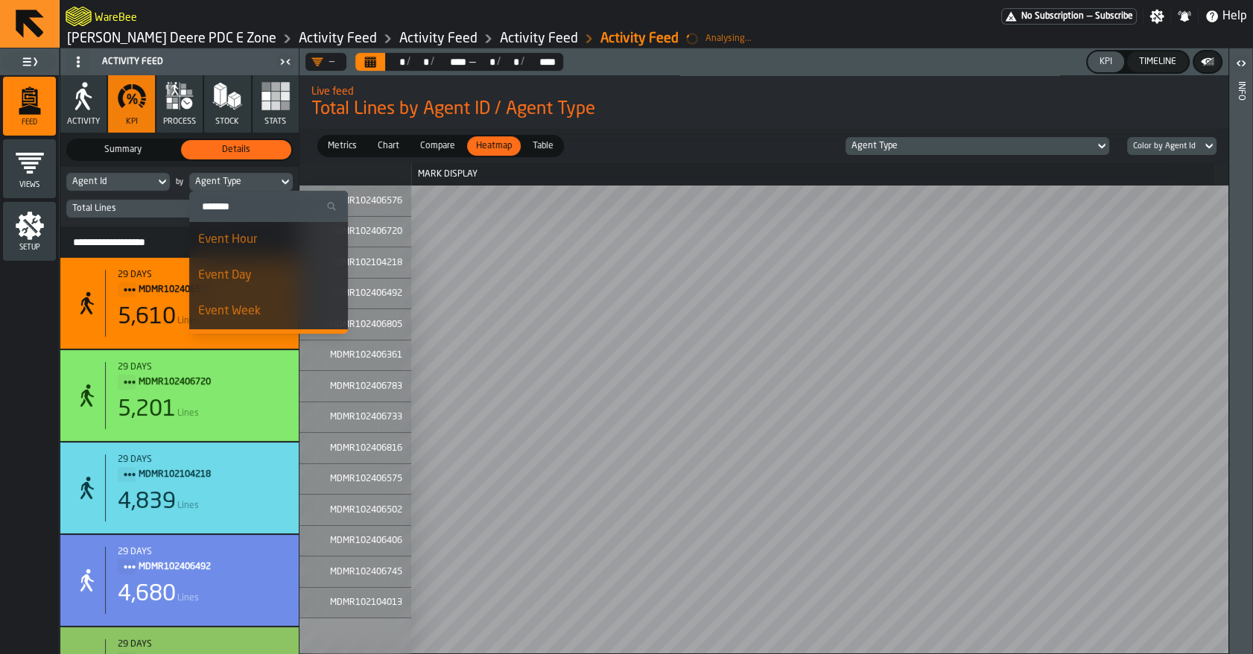
click at [238, 185] on div "Agent Type" at bounding box center [233, 182] width 77 height 10
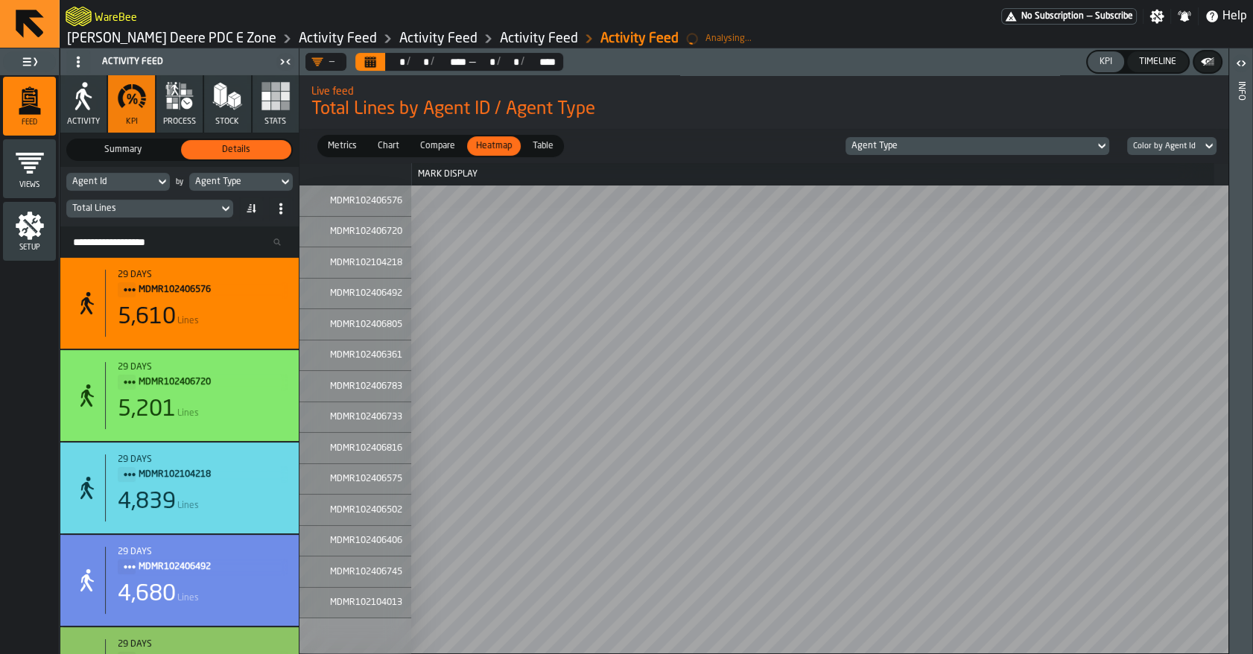
click at [238, 185] on div "Agent Type" at bounding box center [233, 182] width 77 height 10
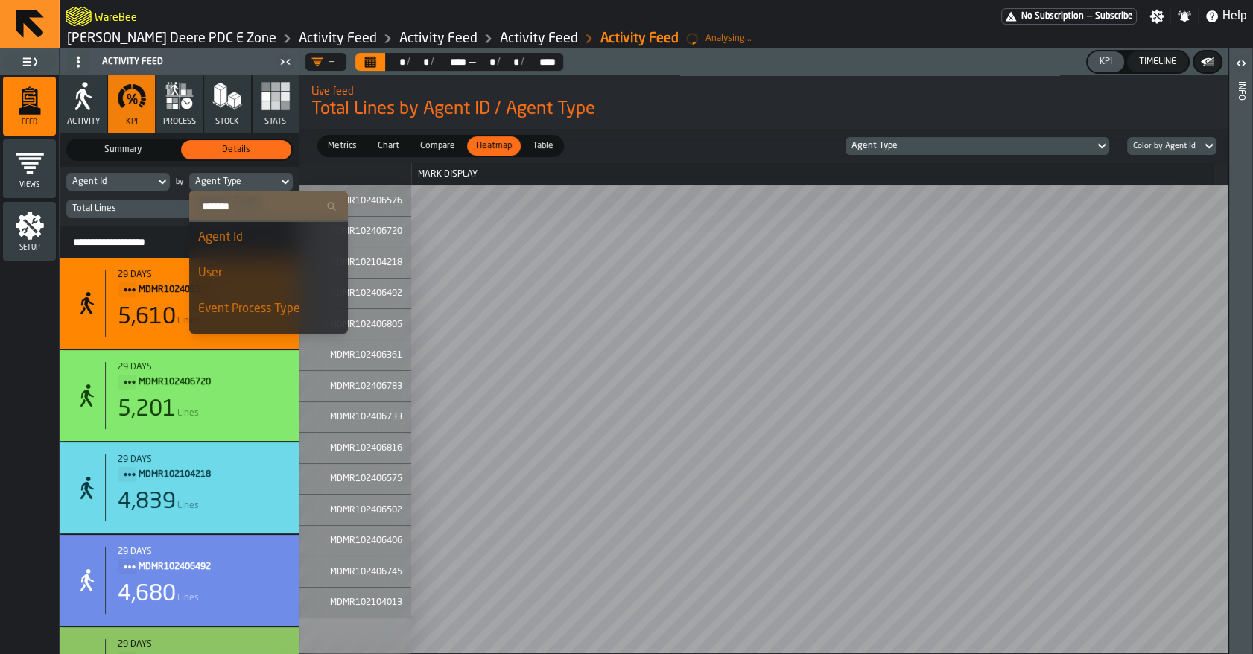
scroll to position [152, 0]
click at [236, 268] on div "User" at bounding box center [268, 267] width 141 height 18
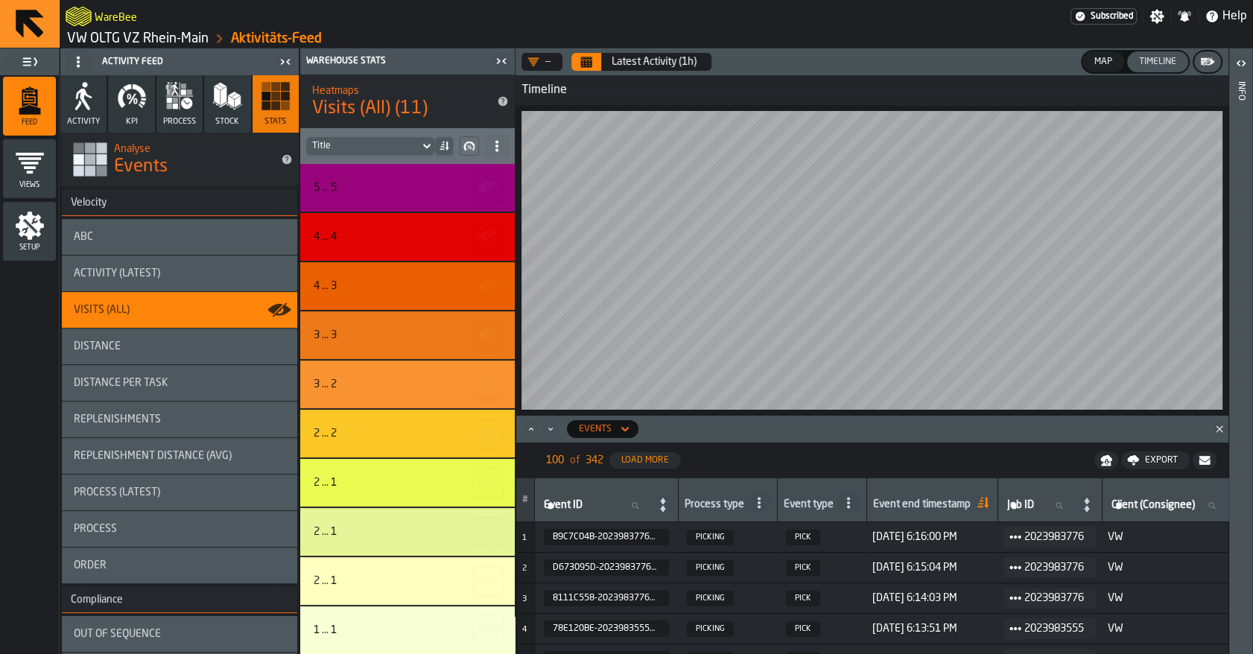
scroll to position [0, 1860]
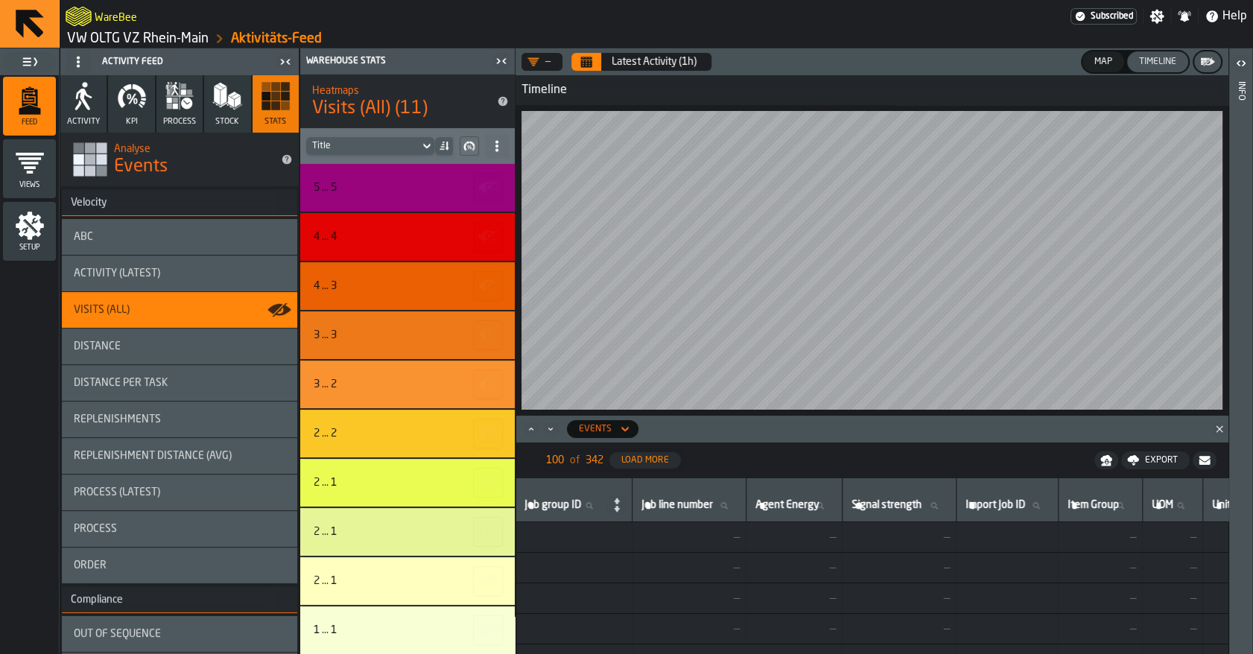
click at [614, 433] on div "Events" at bounding box center [595, 429] width 45 height 16
click at [624, 432] on icon at bounding box center [624, 429] width 15 height 18
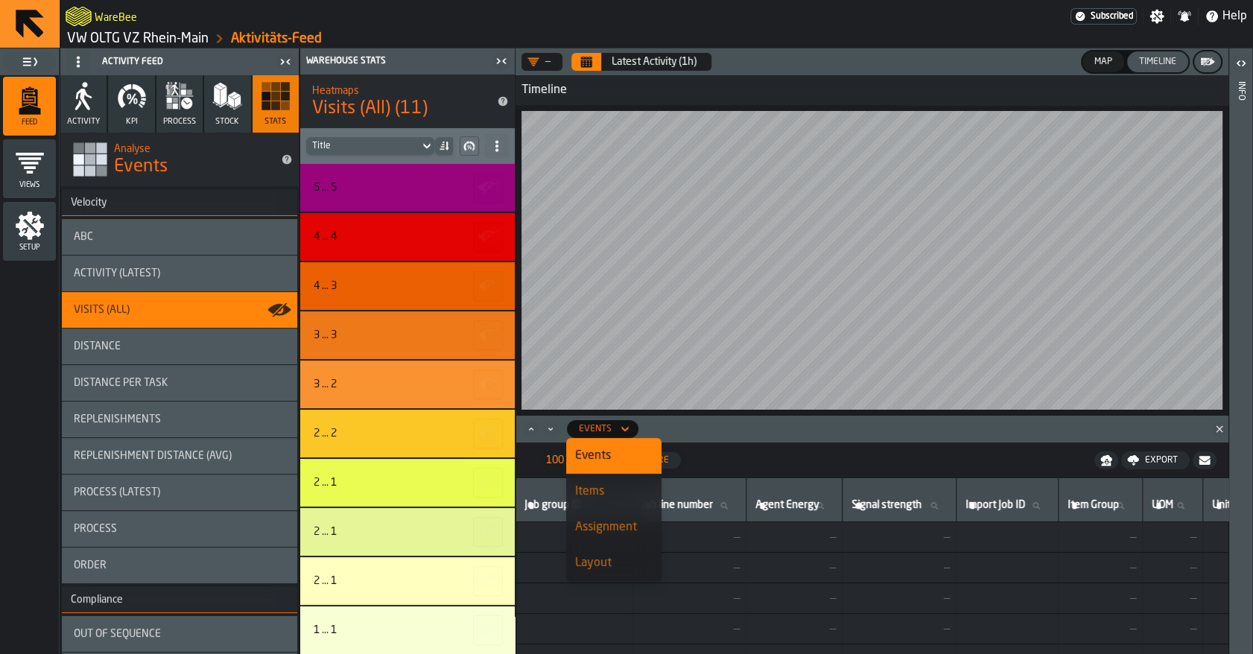
click at [1114, 54] on button "Map" at bounding box center [1103, 61] width 42 height 21
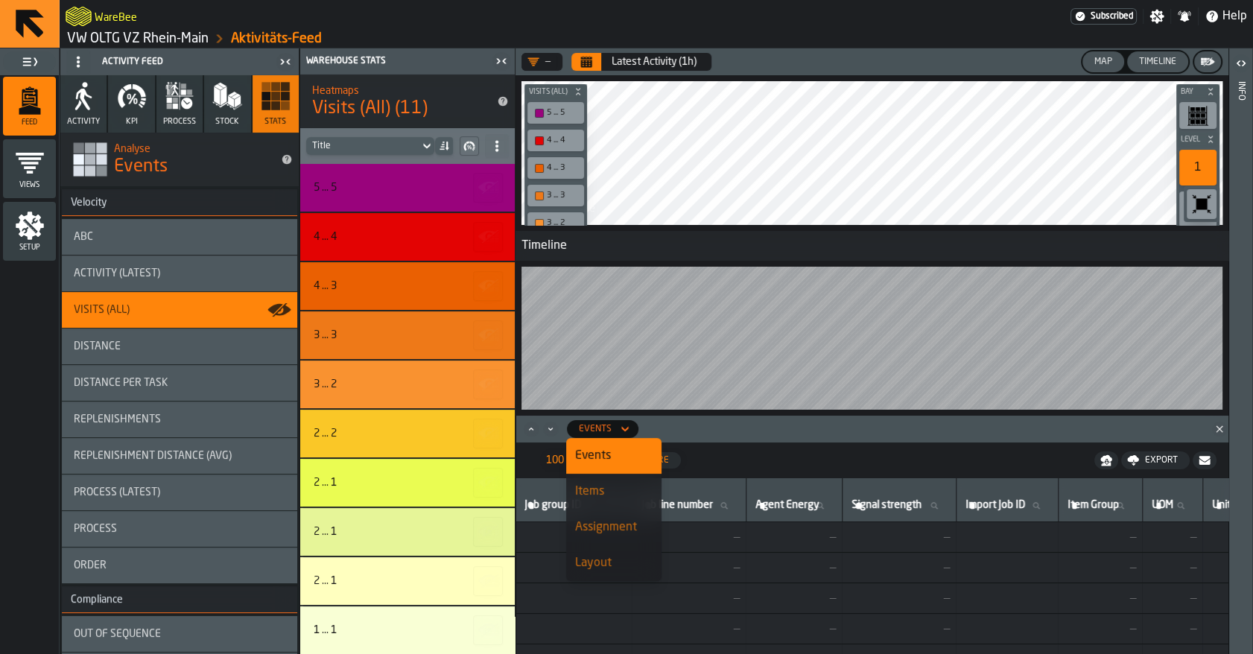
click at [1157, 65] on div "Timeline" at bounding box center [1157, 62] width 49 height 10
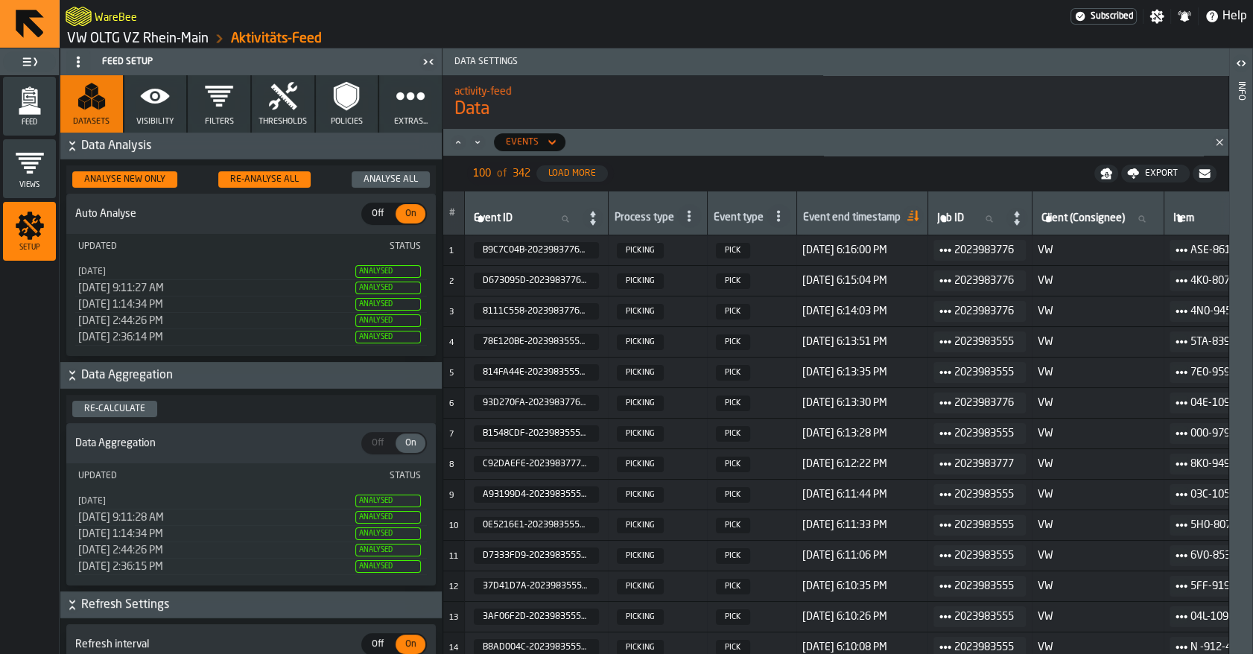
click at [116, 37] on link "VW OLTG VZ Rhein-Main" at bounding box center [138, 39] width 142 height 16
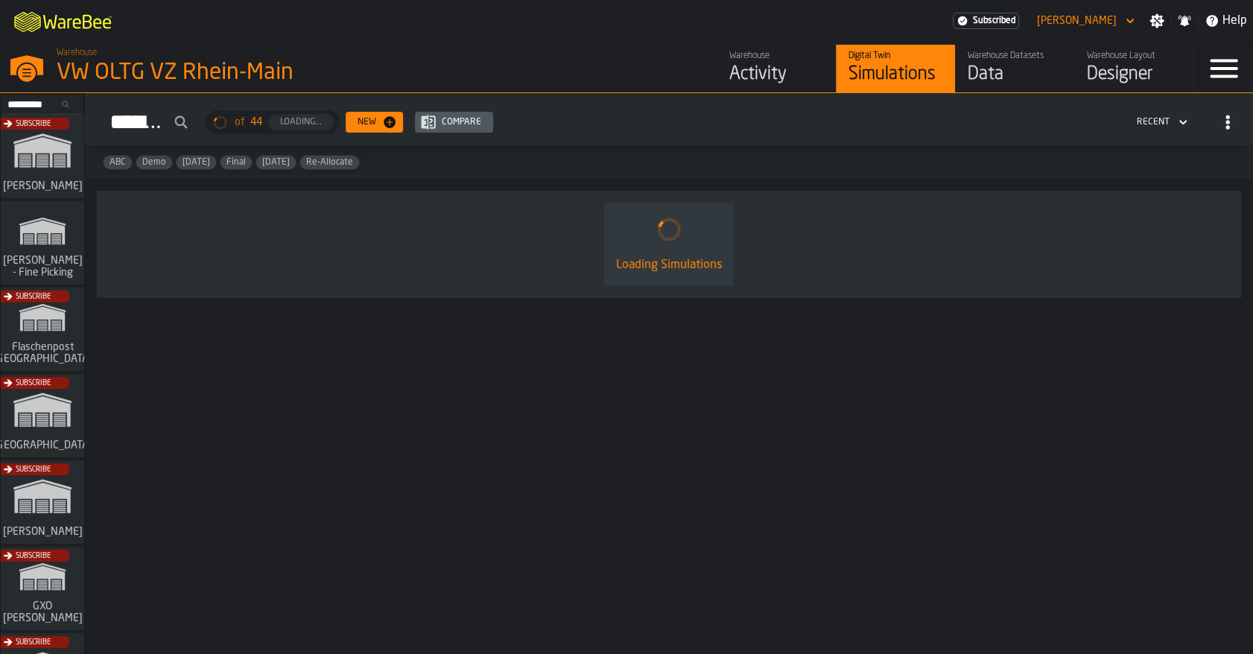
click at [1016, 77] on div "Data" at bounding box center [1014, 75] width 95 height 24
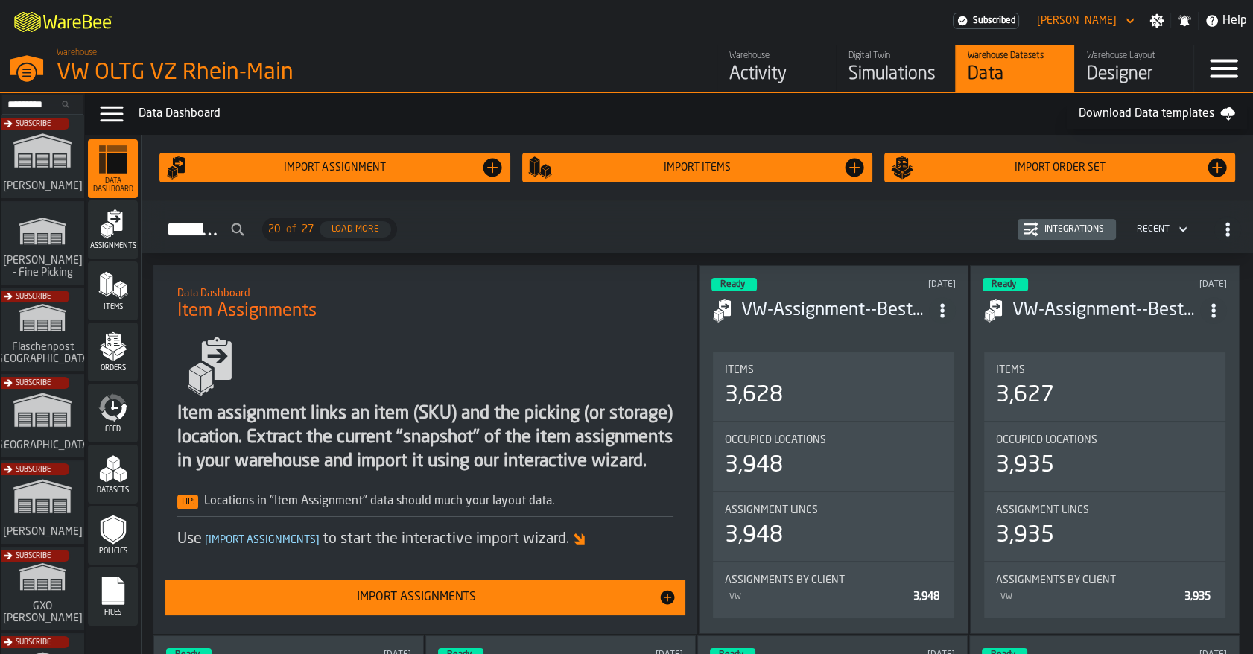
click at [136, 387] on div "Feed" at bounding box center [113, 413] width 50 height 59
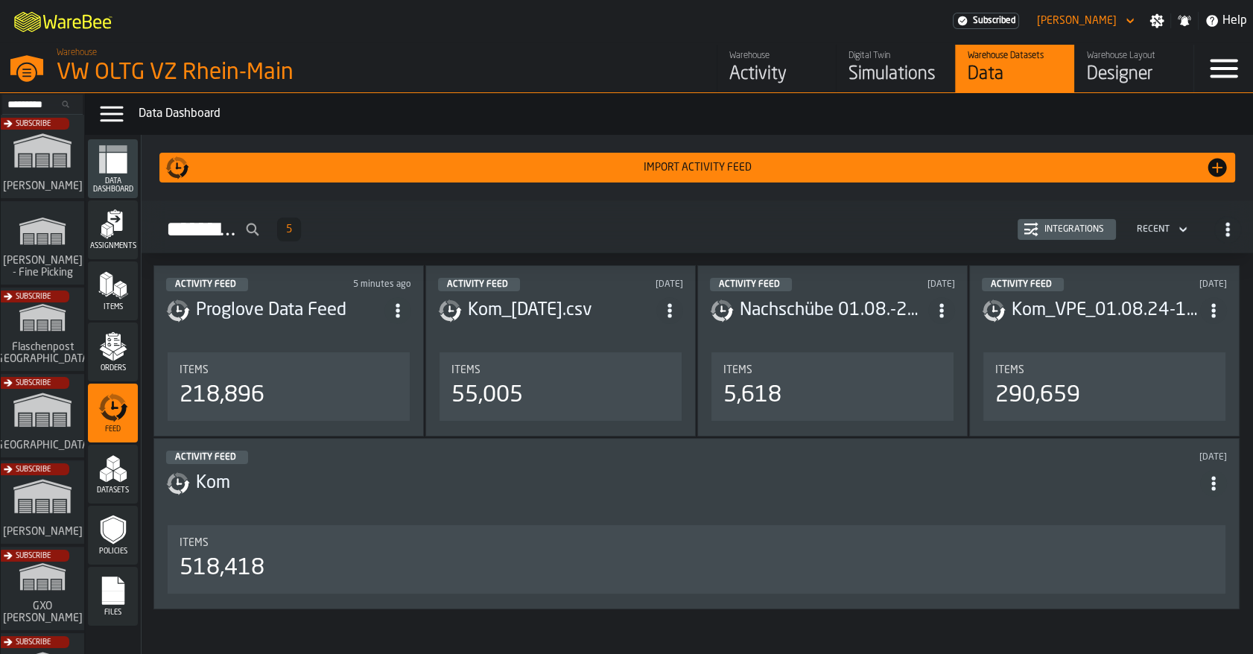
click at [1039, 234] on div "Integrations" at bounding box center [1073, 229] width 71 height 10
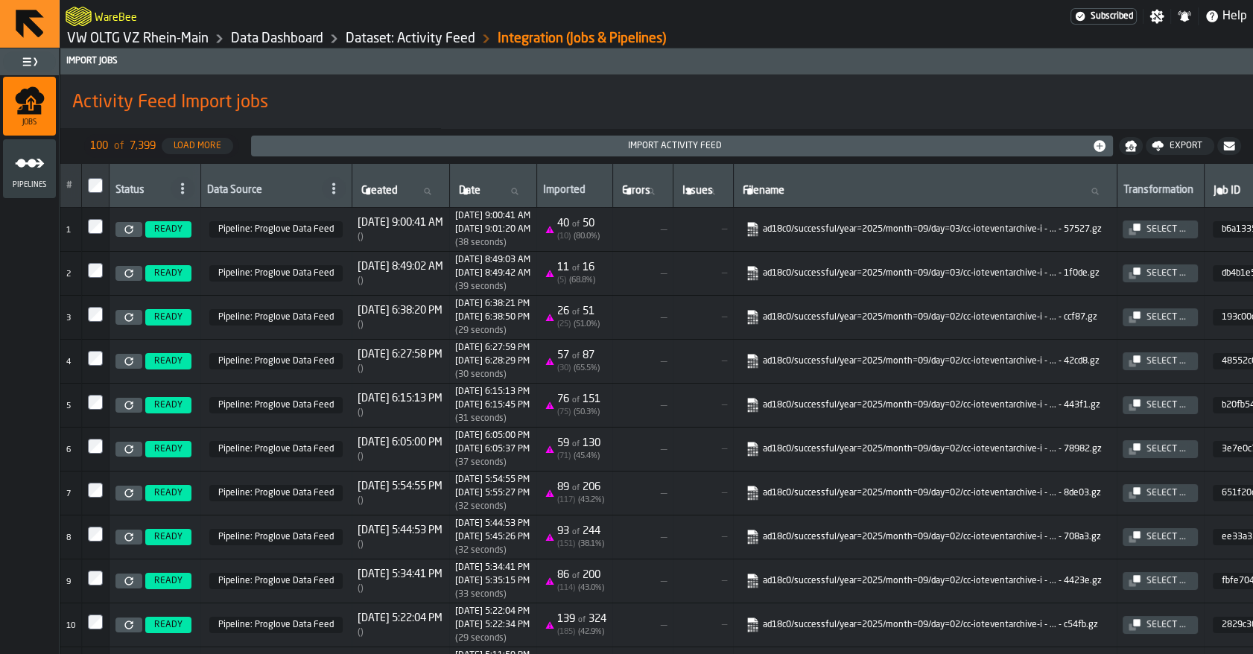
click at [35, 115] on icon "menu Jobs" at bounding box center [30, 101] width 30 height 30
click at [24, 148] on icon "menu Pipelines" at bounding box center [30, 163] width 30 height 30
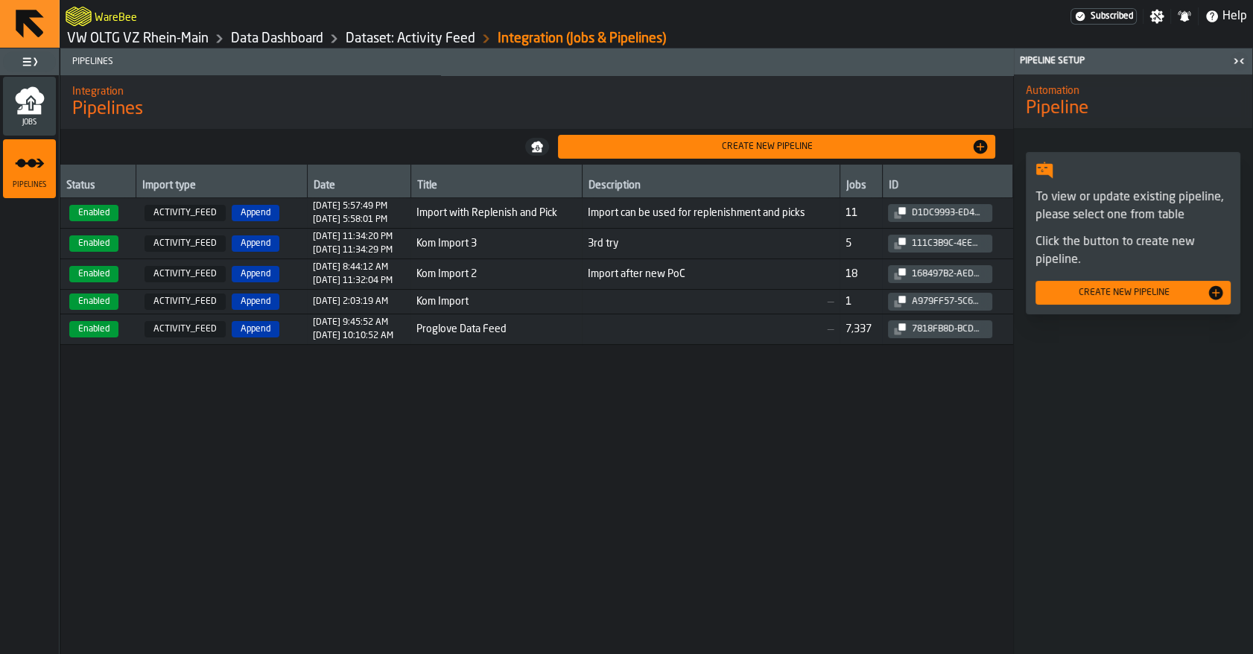
click at [426, 217] on td "Import with Replenish and Pick" at bounding box center [495, 213] width 171 height 31
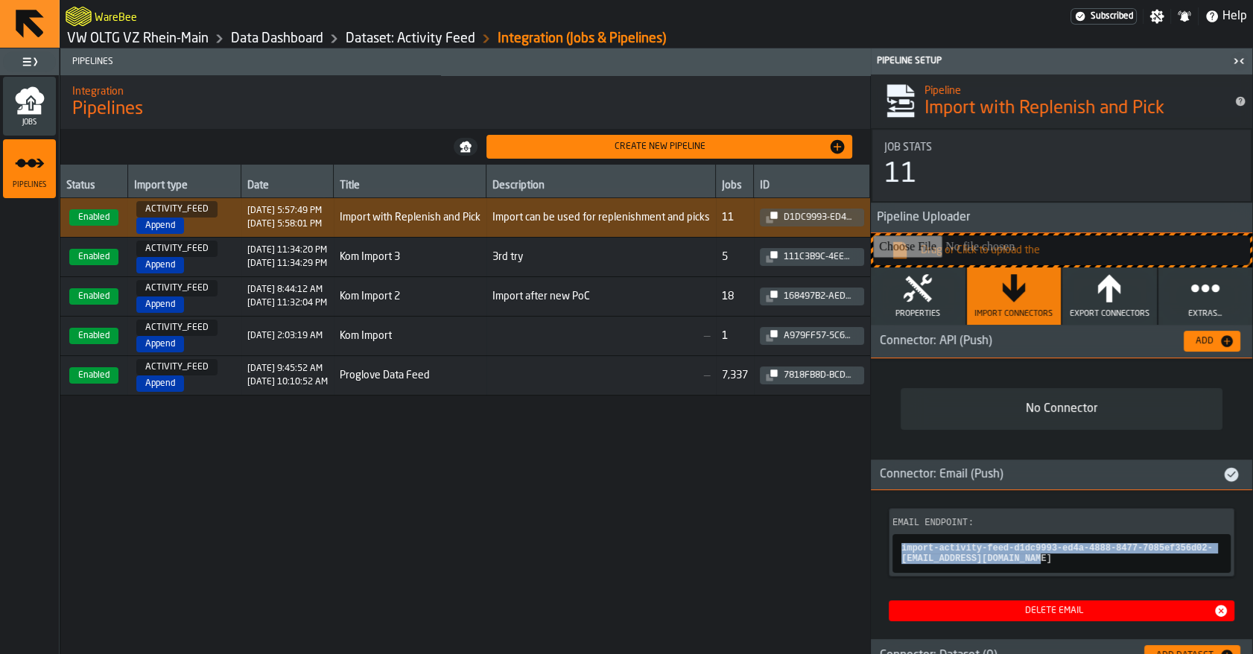
copy span "import-activity-feed-d1dc9993-ed4a-4888-8477-7085ef356d02-[EMAIL_ADDRESS][DOMAI…"
click at [37, 112] on icon "menu Jobs" at bounding box center [29, 110] width 24 height 10
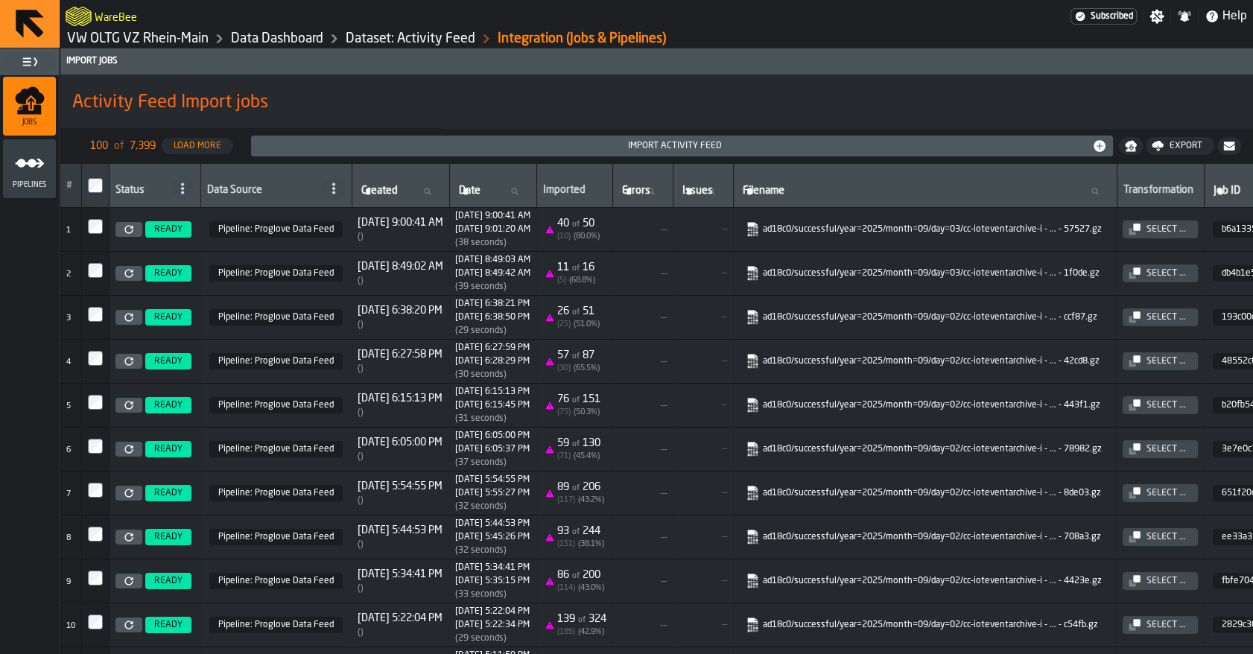
drag, startPoint x: 197, startPoint y: 144, endPoint x: 214, endPoint y: 144, distance: 17.9
click at [214, 144] on div "Load More" at bounding box center [198, 146] width 60 height 10
click at [402, 36] on link "Dataset: Activity Feed" at bounding box center [411, 39] width 130 height 16
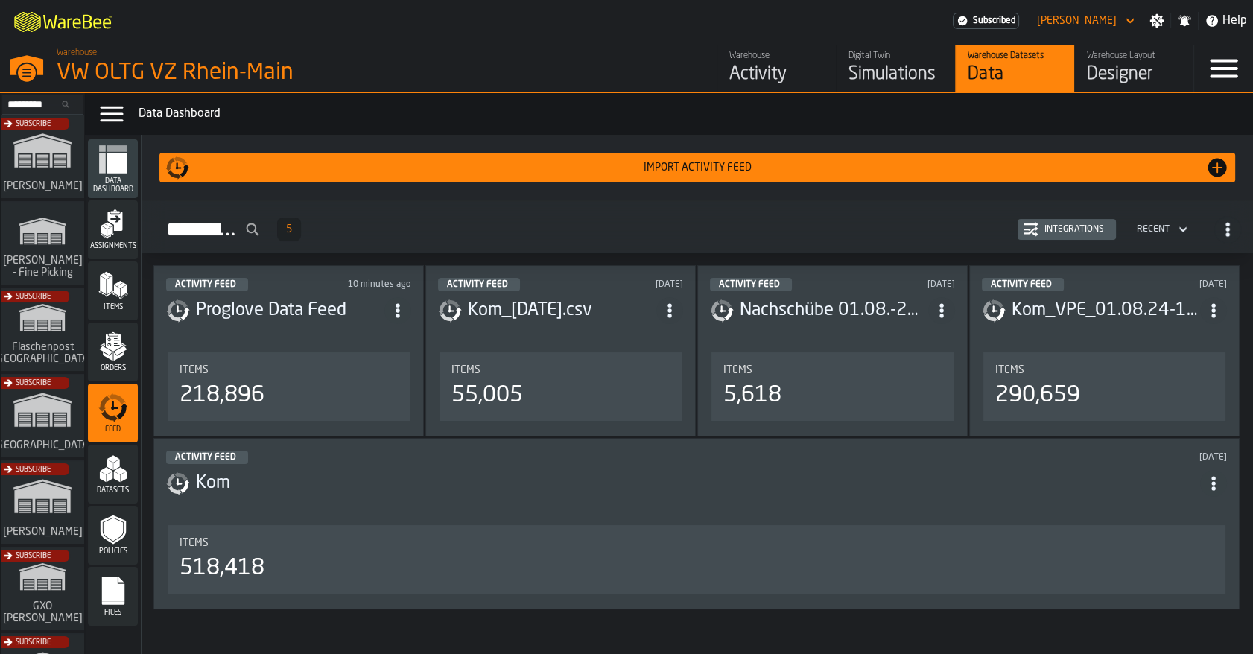
click at [611, 328] on header "Activity Feed [DATE] Kom_[DATE].csv" at bounding box center [560, 308] width 245 height 60
click at [1058, 229] on div "Integrations" at bounding box center [1073, 229] width 71 height 10
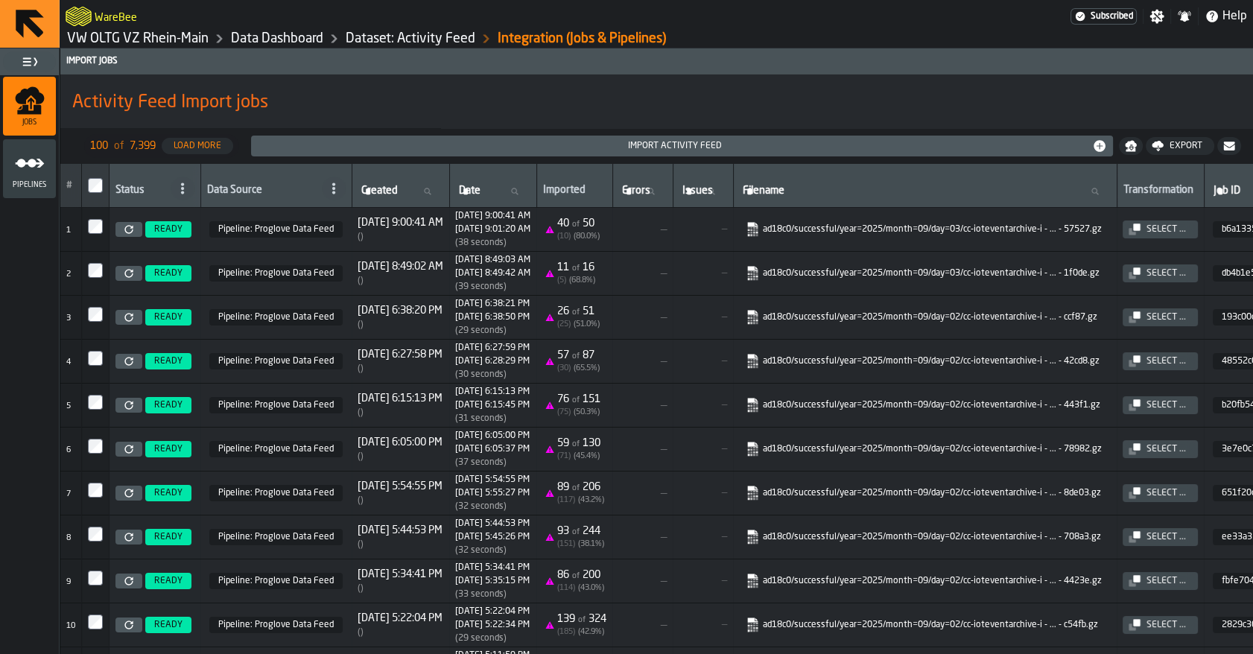
click at [22, 160] on circle "menu Pipelines" at bounding box center [20, 163] width 9 height 9
